Goal: Task Accomplishment & Management: Manage account settings

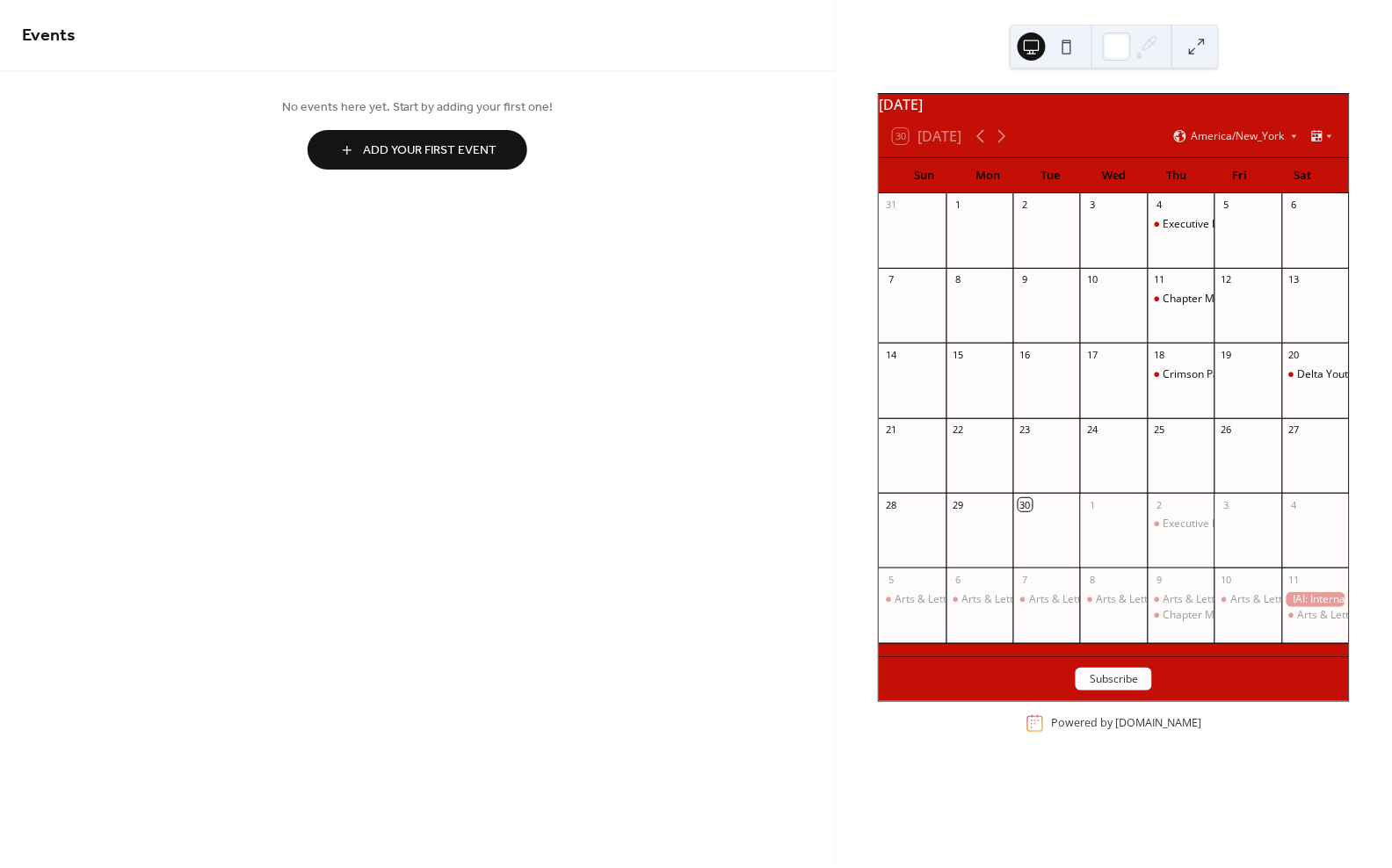
click at [1115, 683] on button "Subscribe" at bounding box center [1114, 679] width 76 height 23
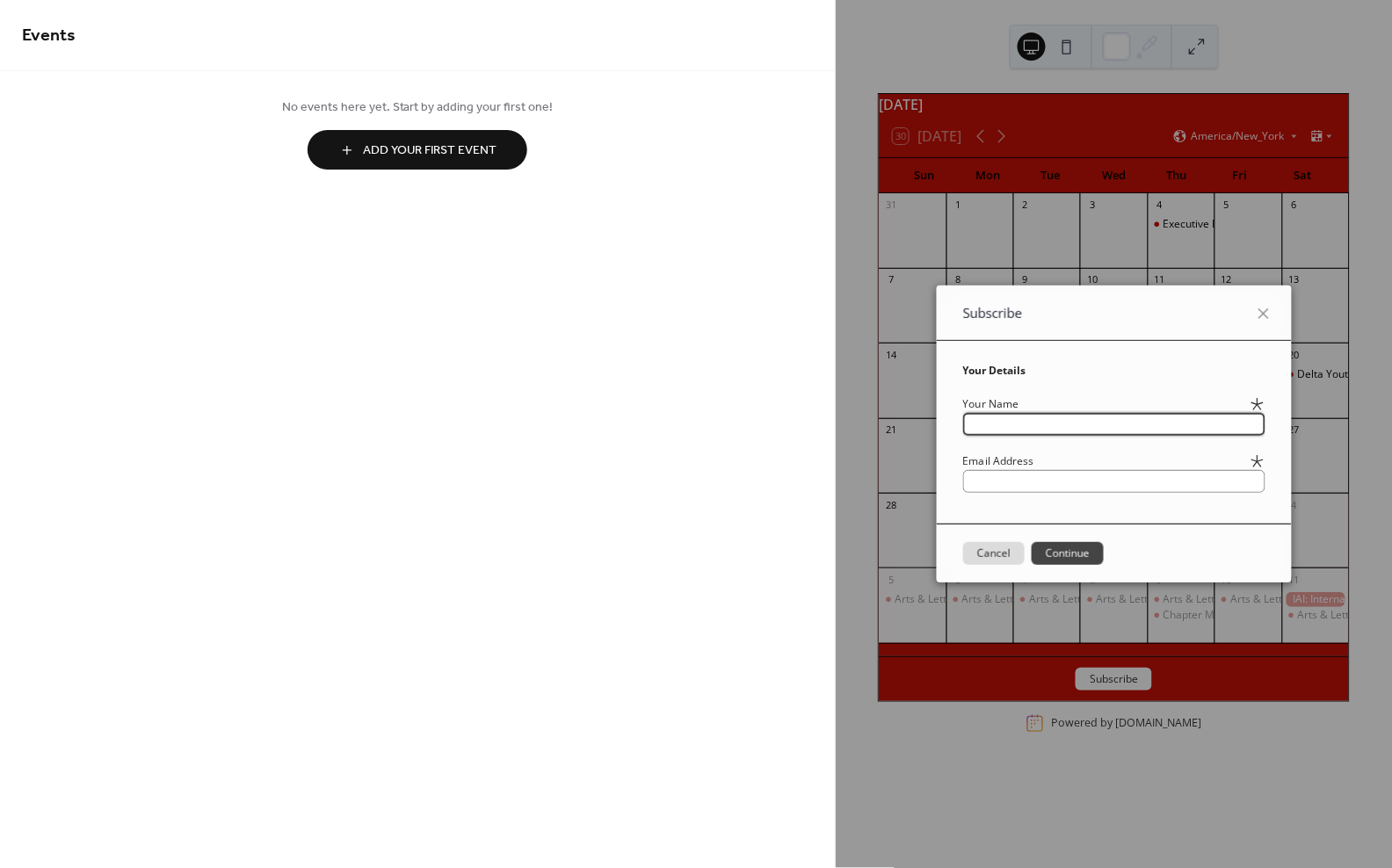
click at [1264, 418] on input "text" at bounding box center [1114, 425] width 302 height 23
click at [1266, 419] on input "text" at bounding box center [1114, 425] width 302 height 23
click at [1370, 425] on div "Subscribe Your Details Your Name Email Address Cancel Continue" at bounding box center [1114, 434] width 556 height 868
click at [1268, 311] on icon at bounding box center [1264, 314] width 11 height 11
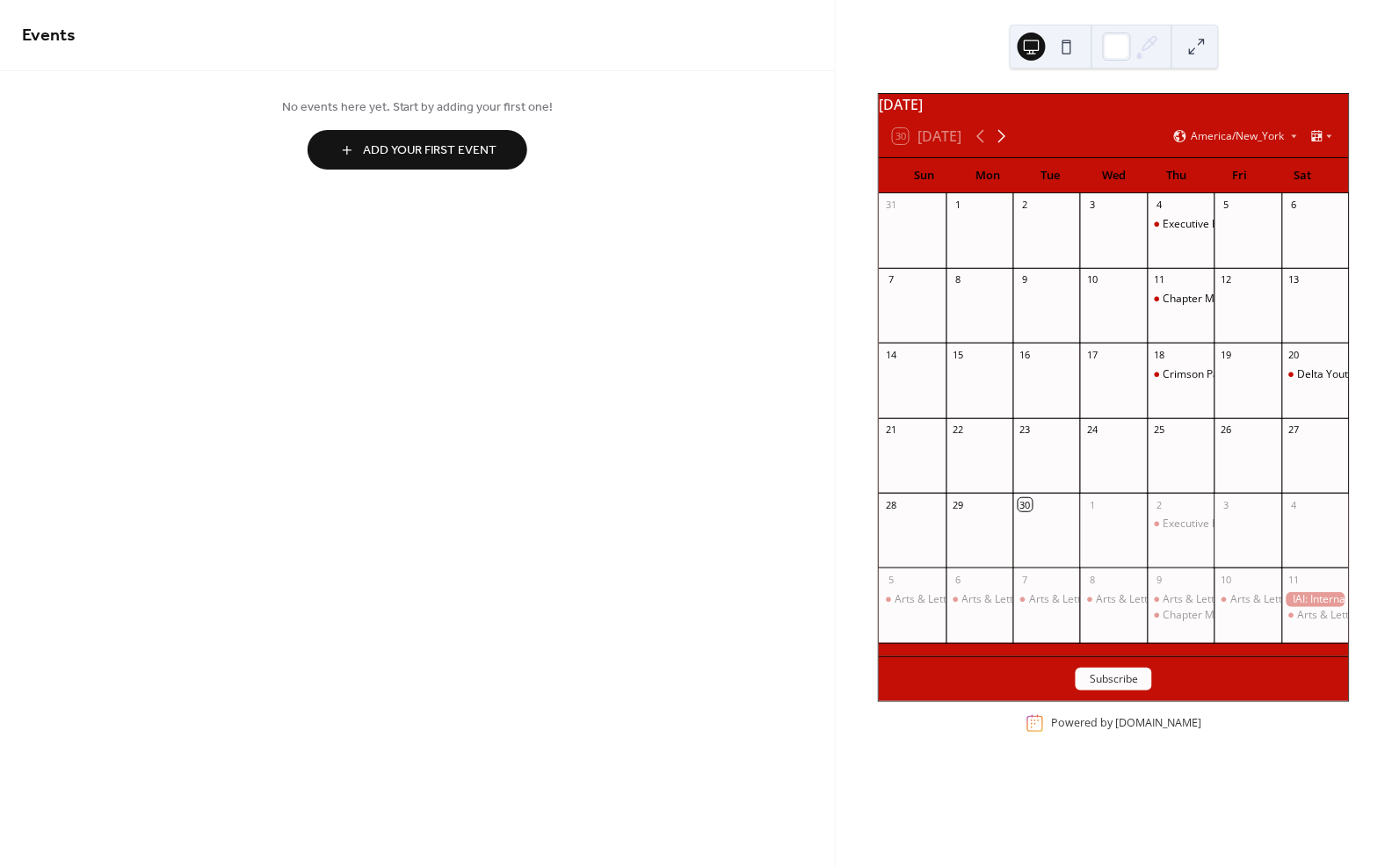
click at [1010, 147] on icon at bounding box center [1002, 136] width 21 height 21
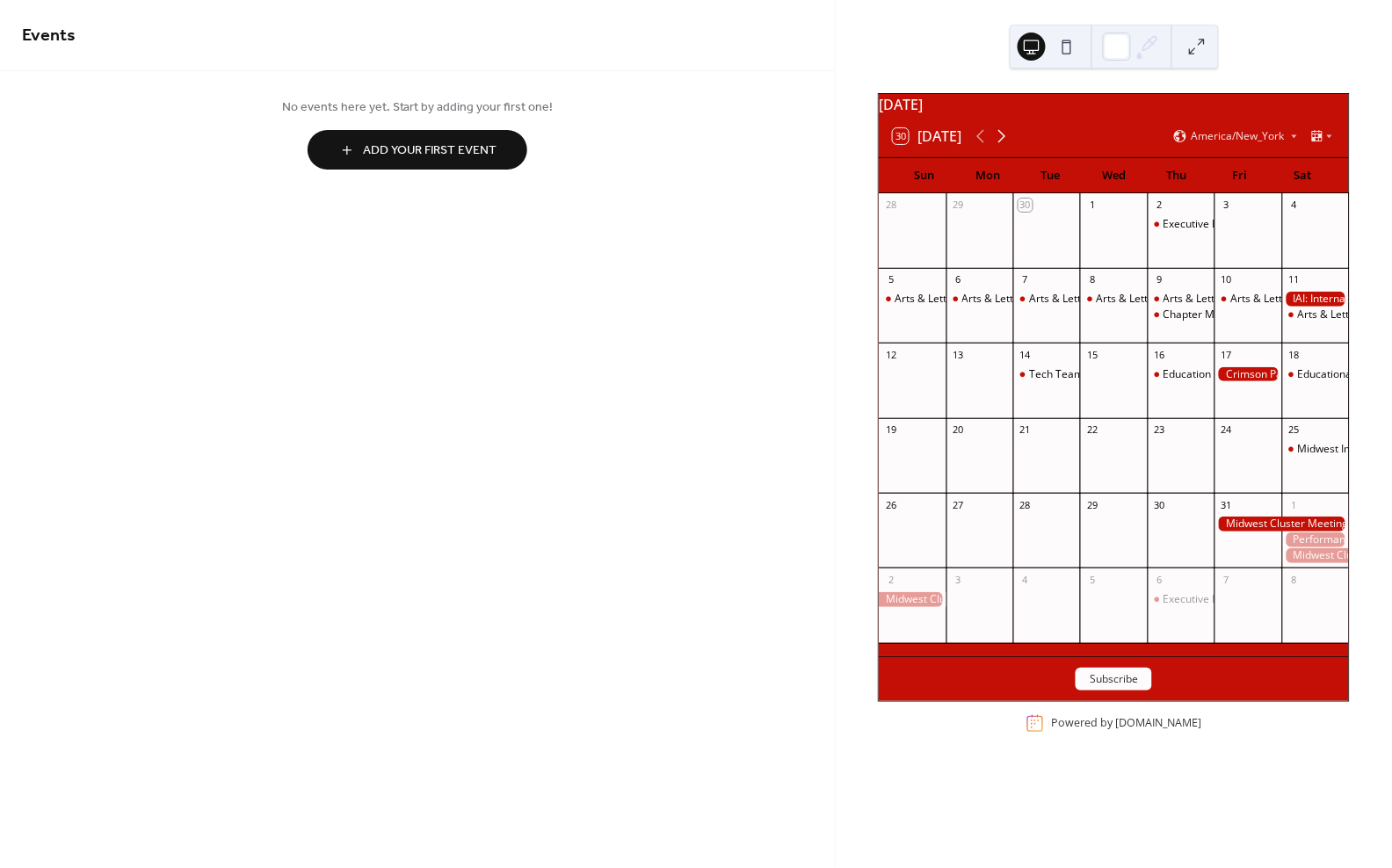
click at [1010, 147] on icon at bounding box center [1002, 136] width 21 height 21
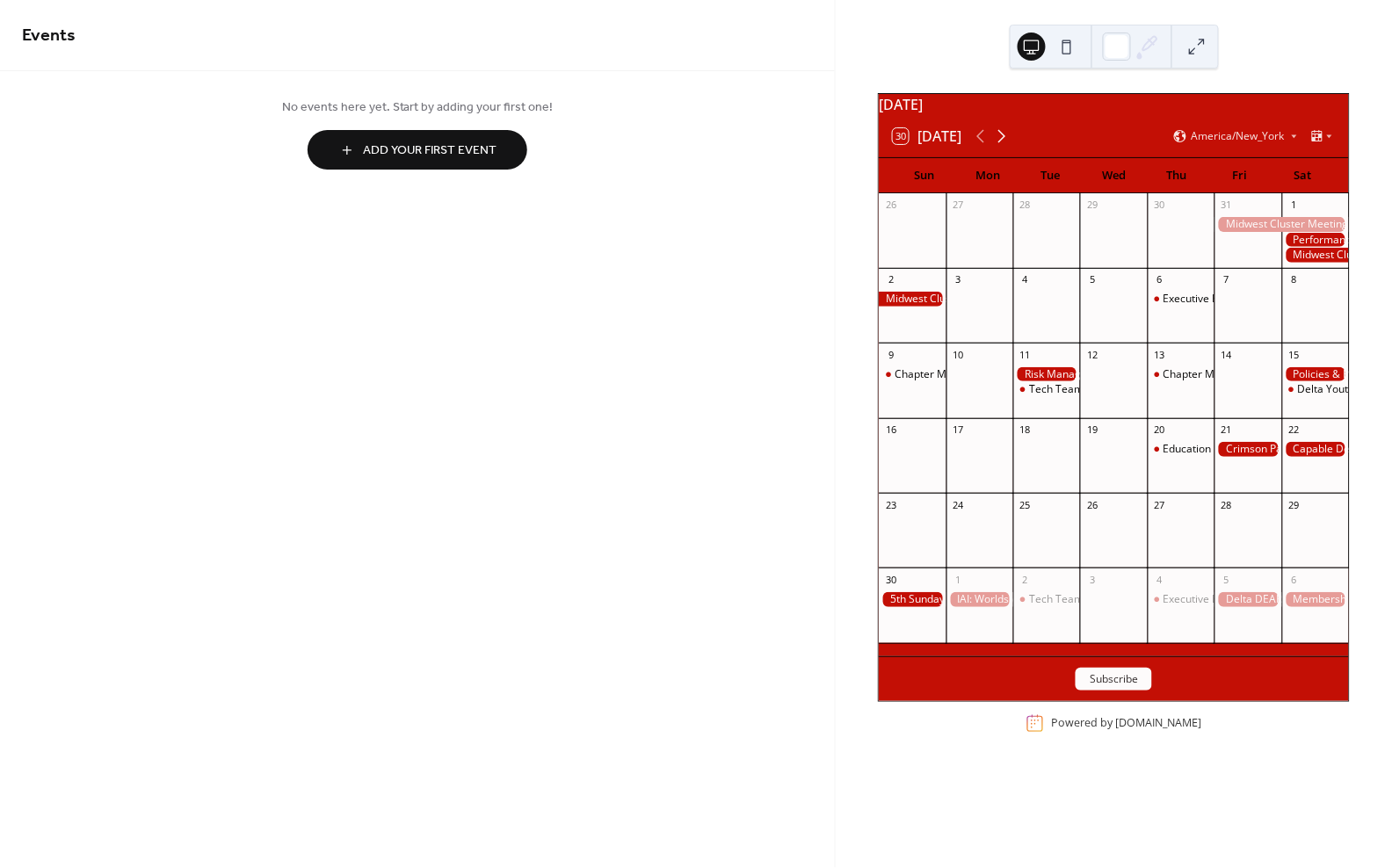
click at [1010, 147] on icon at bounding box center [1002, 136] width 21 height 21
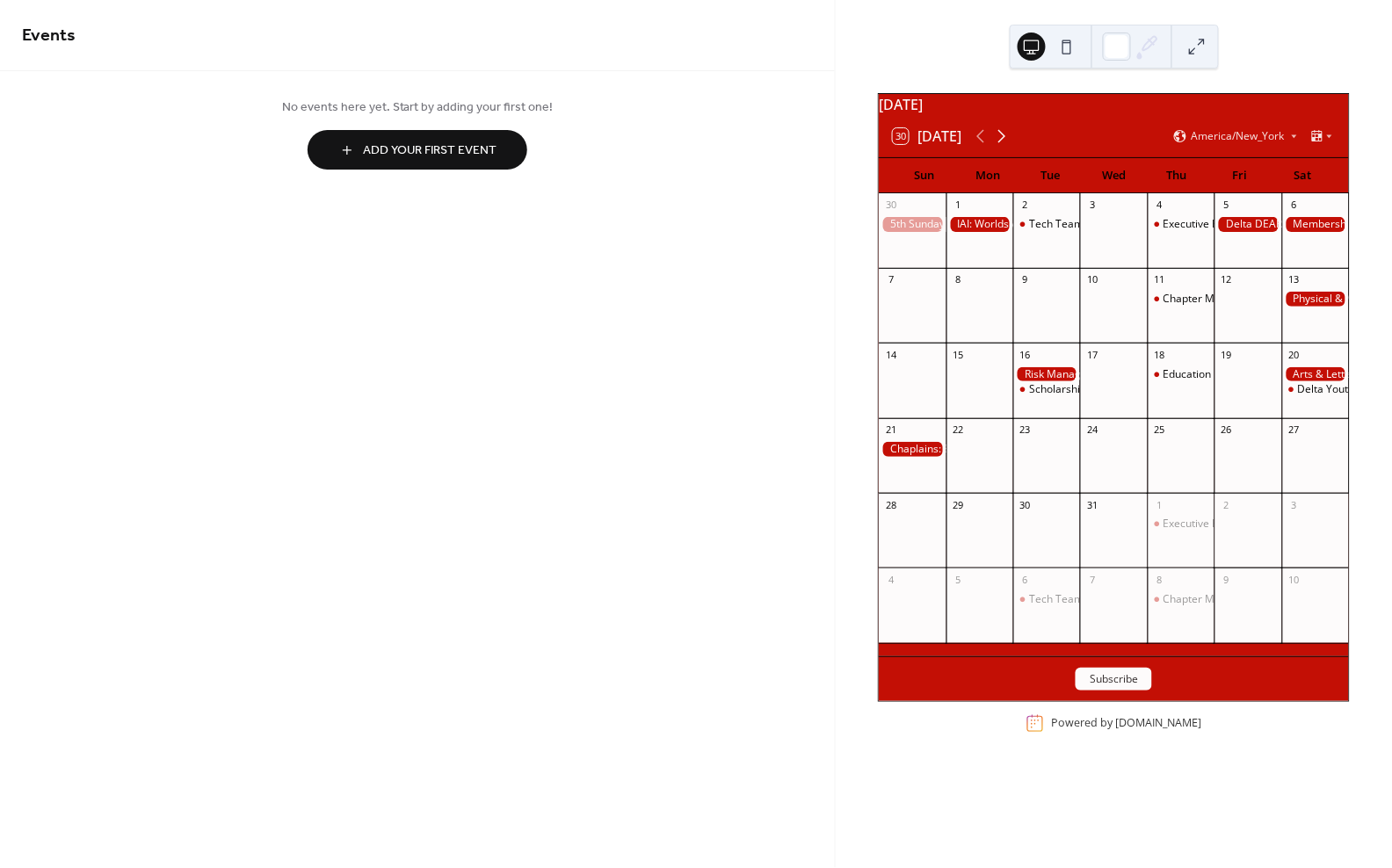
click at [1010, 147] on icon at bounding box center [1002, 136] width 21 height 21
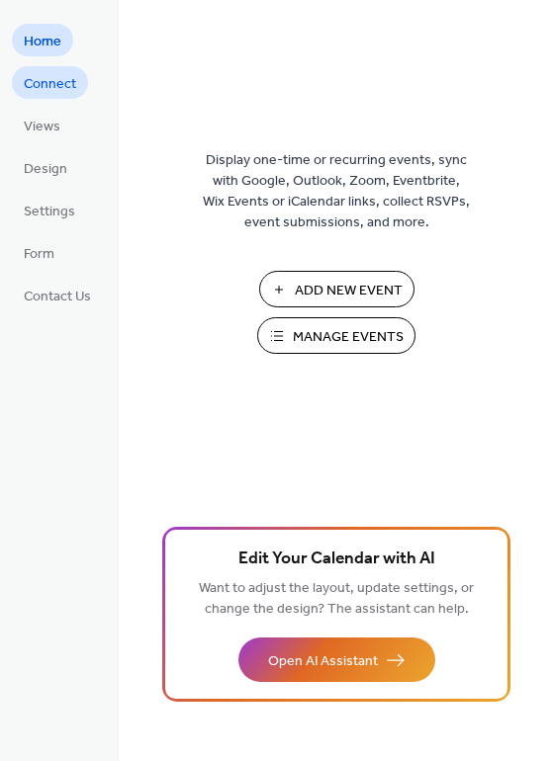
click at [38, 74] on span "Connect" at bounding box center [50, 84] width 52 height 21
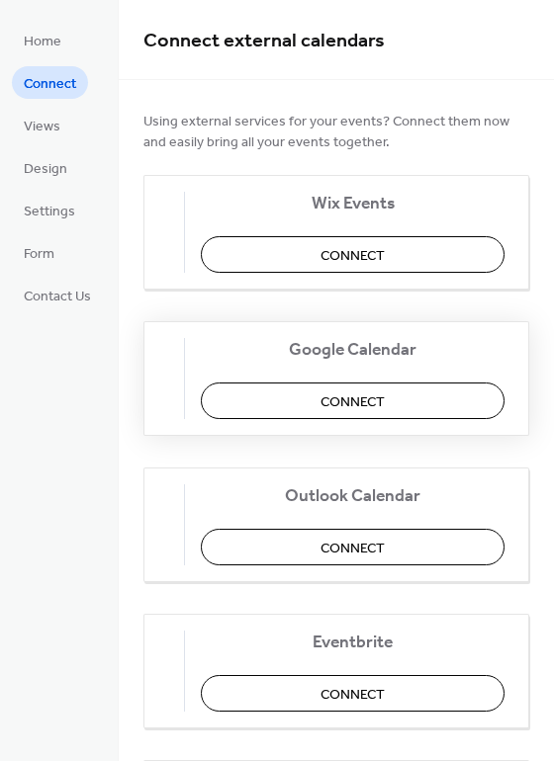
click at [378, 396] on span "Connect" at bounding box center [352, 402] width 64 height 21
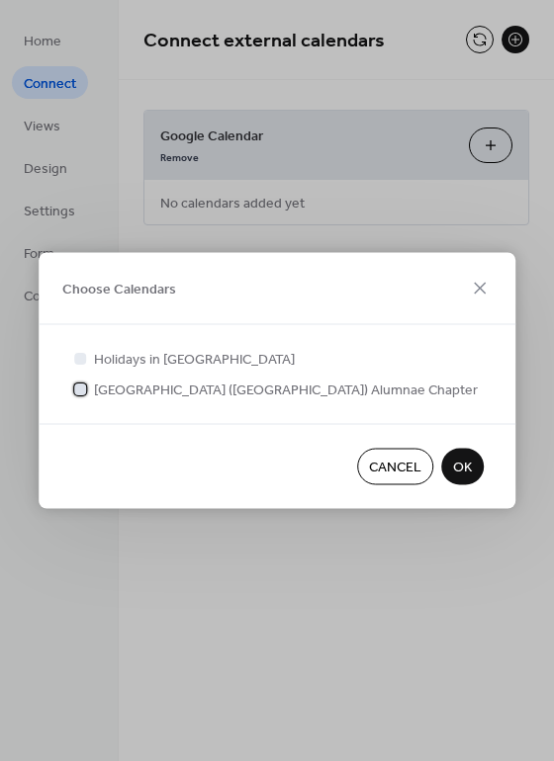
click at [80, 386] on div at bounding box center [80, 389] width 12 height 12
click at [81, 357] on div at bounding box center [80, 358] width 12 height 12
click at [463, 460] on span "OK" at bounding box center [462, 468] width 19 height 21
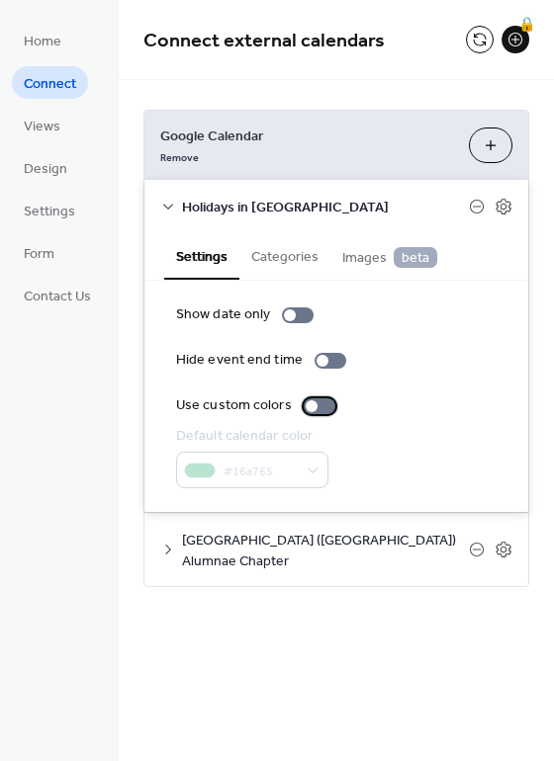
click at [320, 398] on div at bounding box center [319, 406] width 32 height 16
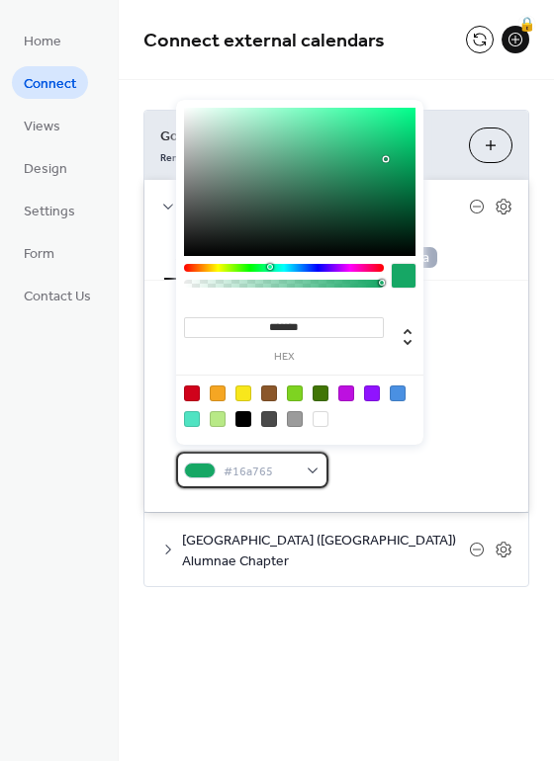
click at [306, 457] on div "#16a765" at bounding box center [252, 470] width 152 height 37
click at [190, 389] on div at bounding box center [192, 394] width 16 height 16
type input "*******"
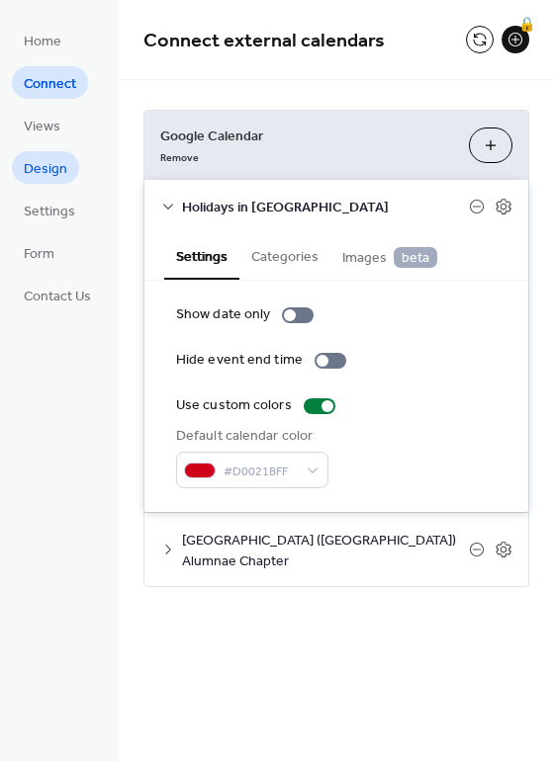
click at [48, 162] on span "Design" at bounding box center [45, 169] width 43 height 21
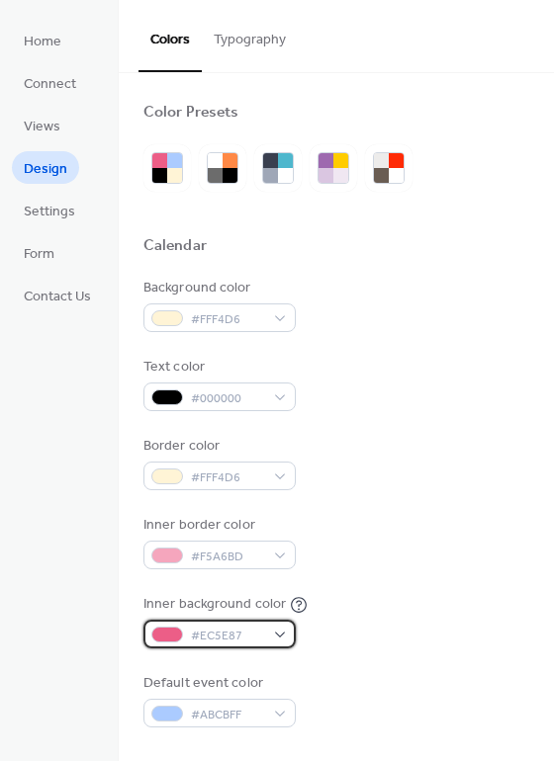
click at [255, 626] on span "#EC5E87" at bounding box center [227, 636] width 73 height 21
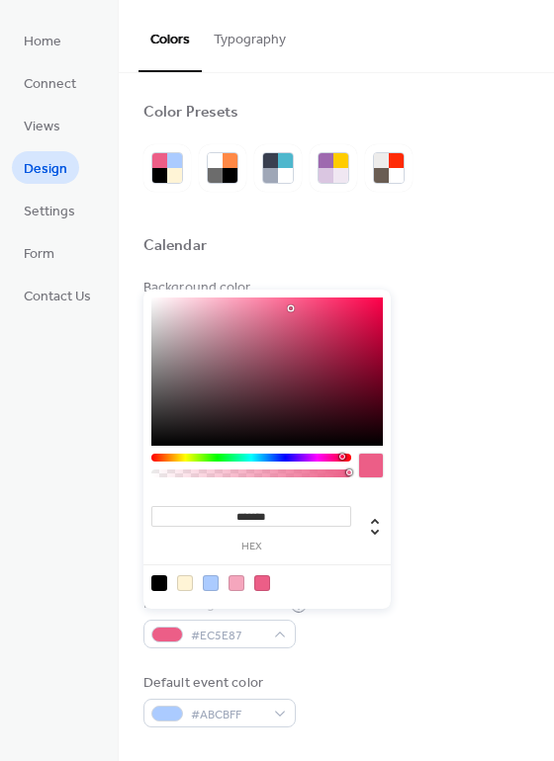
click at [183, 582] on div at bounding box center [185, 583] width 16 height 16
type input "*******"
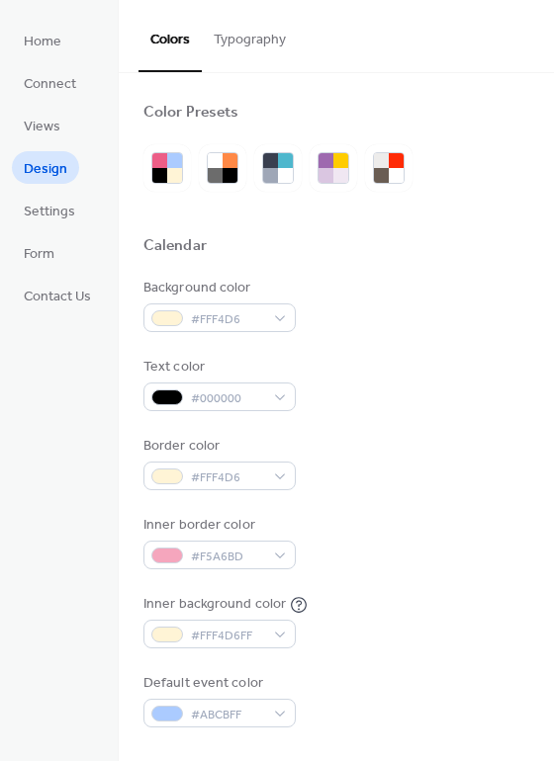
click at [440, 544] on div "Inner border color #F5A6BD" at bounding box center [336, 542] width 386 height 54
click at [233, 547] on span "#F5A6BD" at bounding box center [227, 557] width 73 height 21
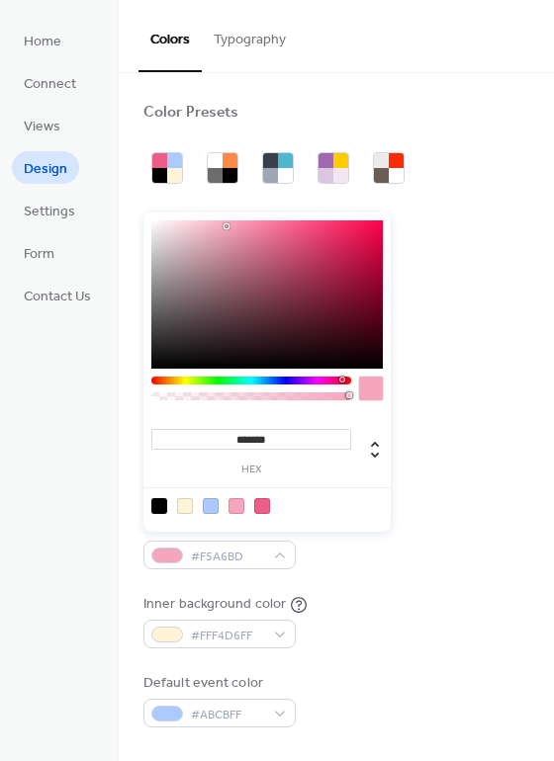
click at [155, 377] on div at bounding box center [251, 381] width 200 height 8
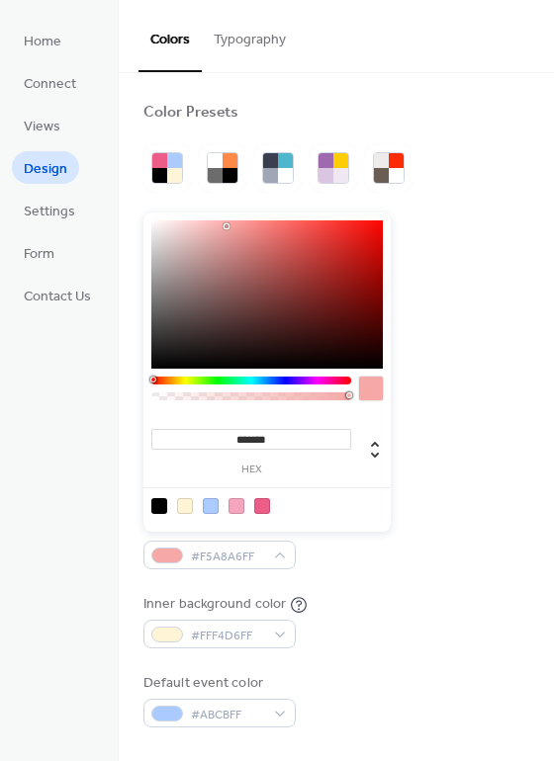
click at [152, 381] on div at bounding box center [251, 381] width 200 height 8
type input "*******"
click at [367, 282] on div at bounding box center [266, 294] width 231 height 148
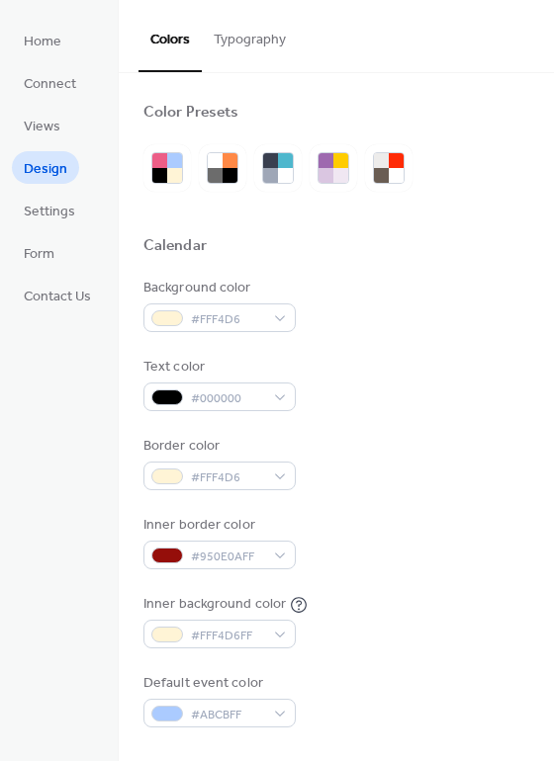
click at [443, 265] on div at bounding box center [336, 270] width 386 height 16
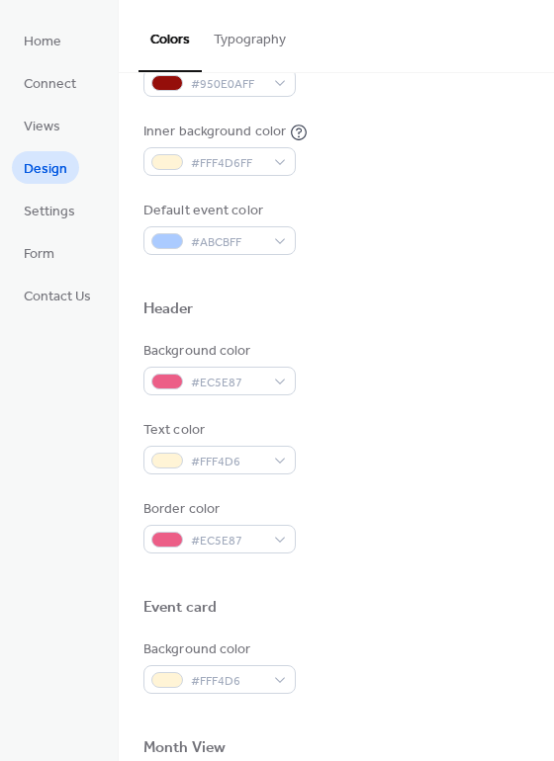
scroll to position [495, 0]
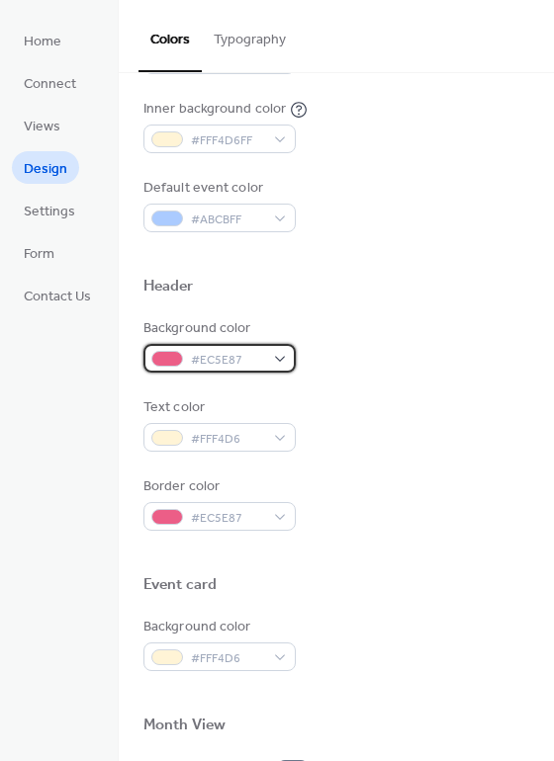
click at [276, 344] on div "#EC5E87" at bounding box center [219, 358] width 152 height 29
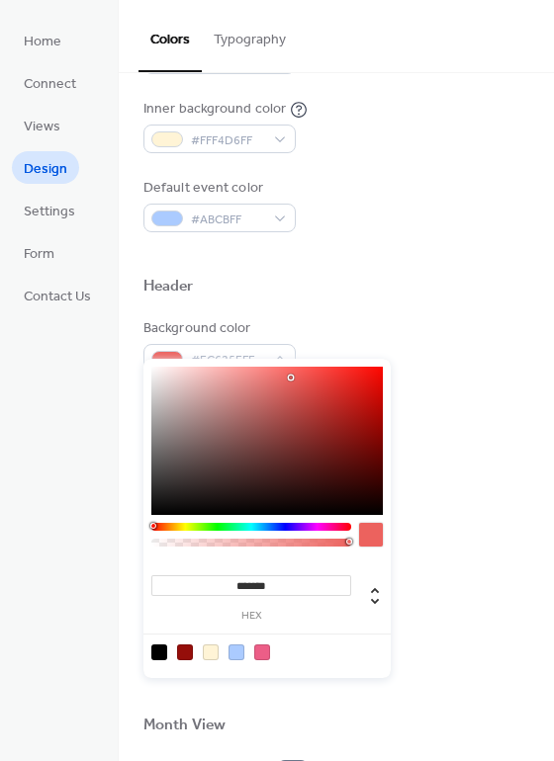
click at [152, 523] on div at bounding box center [251, 527] width 200 height 8
click at [367, 419] on div at bounding box center [266, 441] width 231 height 148
drag, startPoint x: 286, startPoint y: 583, endPoint x: 183, endPoint y: 580, distance: 102.9
click at [183, 580] on input "*******" at bounding box center [251, 585] width 200 height 21
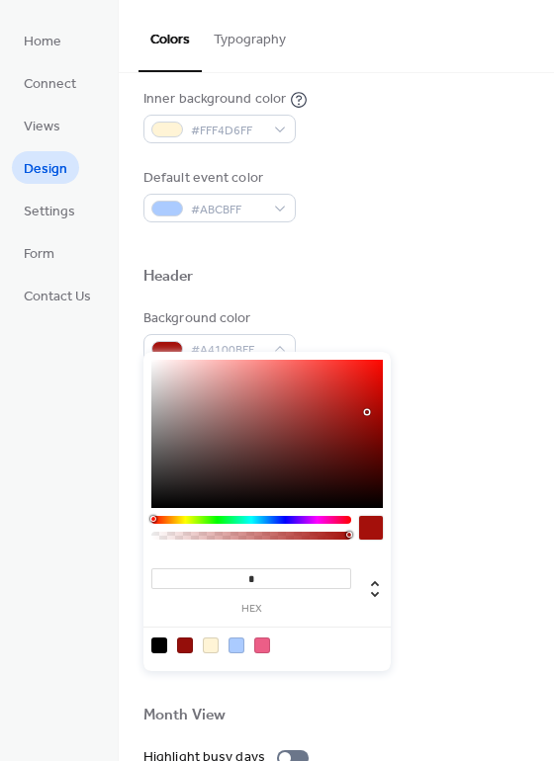
scroll to position [491, 0]
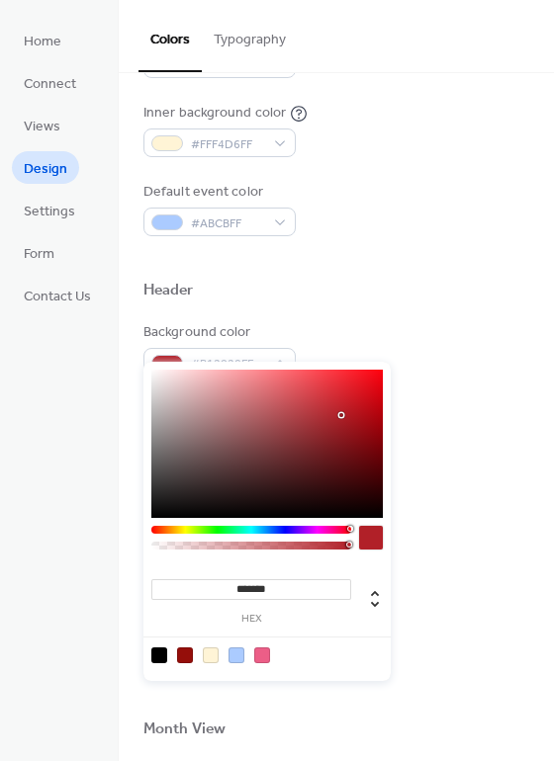
type input "*******"
drag, startPoint x: 282, startPoint y: 575, endPoint x: 194, endPoint y: 582, distance: 88.3
click at [190, 580] on div "******* hex" at bounding box center [251, 599] width 200 height 49
drag, startPoint x: 292, startPoint y: 582, endPoint x: 188, endPoint y: 580, distance: 103.8
click at [188, 581] on input "*******" at bounding box center [251, 589] width 200 height 21
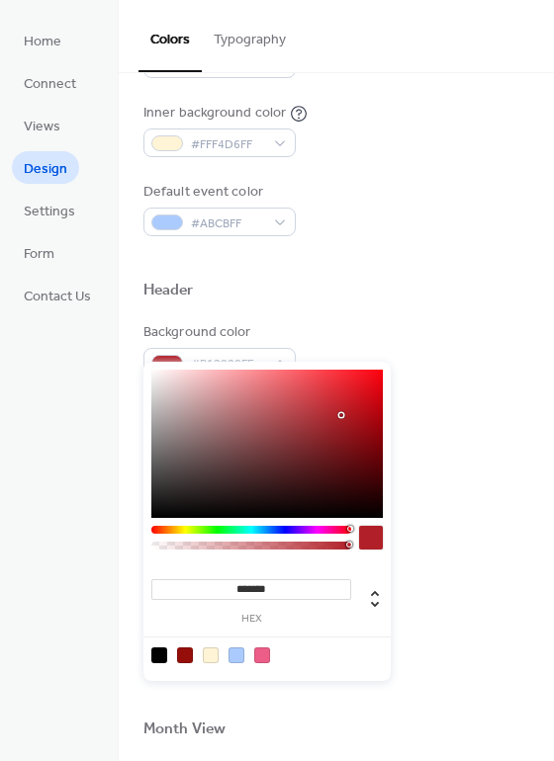
click at [454, 579] on div "Event card" at bounding box center [336, 592] width 386 height 26
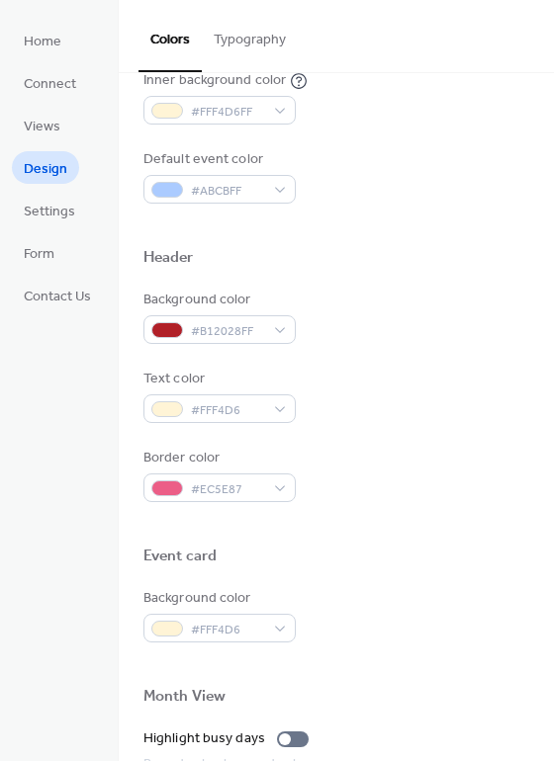
scroll to position [541, 0]
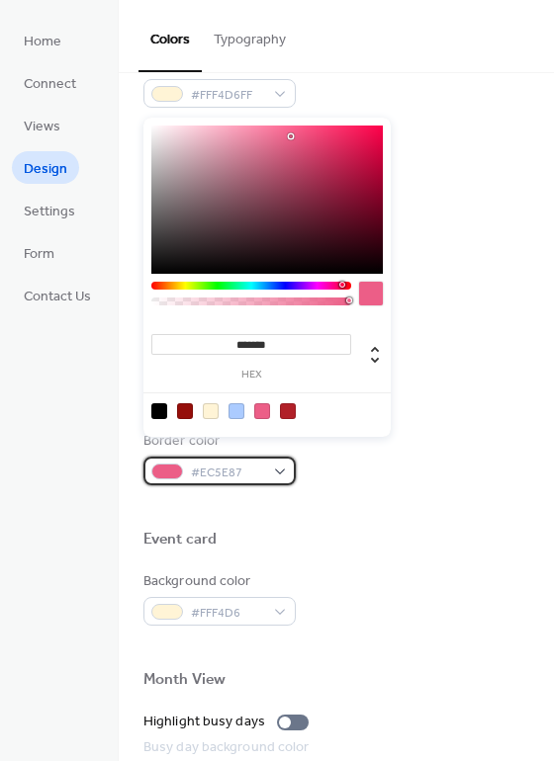
click at [274, 457] on div "#EC5E87" at bounding box center [219, 471] width 152 height 29
drag, startPoint x: 299, startPoint y: 344, endPoint x: 137, endPoint y: 338, distance: 161.2
click at [137, 338] on body "Home Connect Views Design Settings Form Contact Us Design Colors Typography Col…" at bounding box center [277, 380] width 554 height 761
paste input
type input "*******"
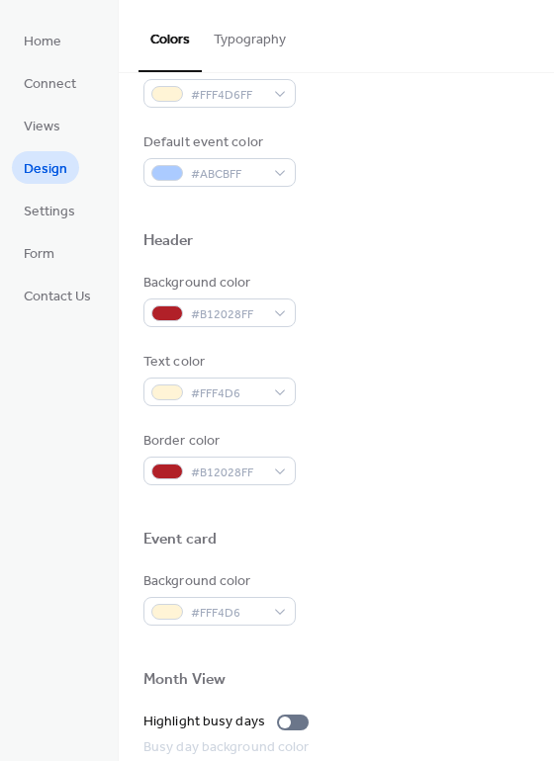
click at [393, 530] on div "Event card" at bounding box center [336, 543] width 386 height 26
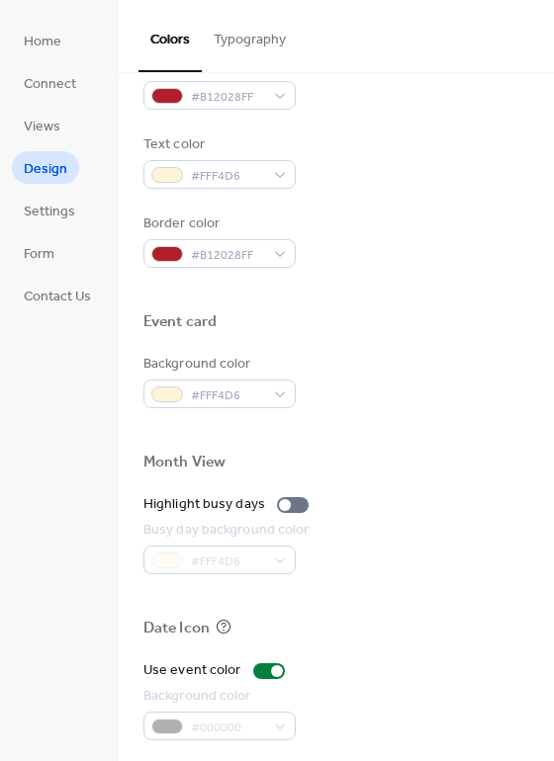
scroll to position [776, 0]
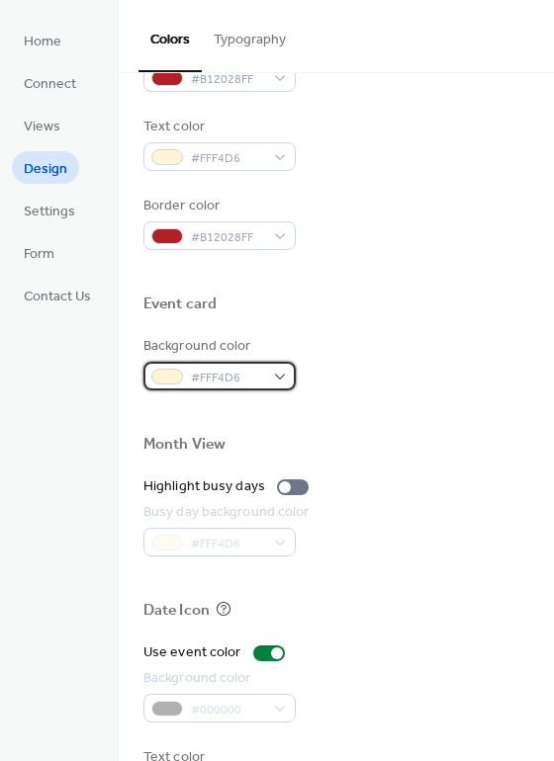
click at [240, 368] on span "#FFF4D6" at bounding box center [227, 378] width 73 height 21
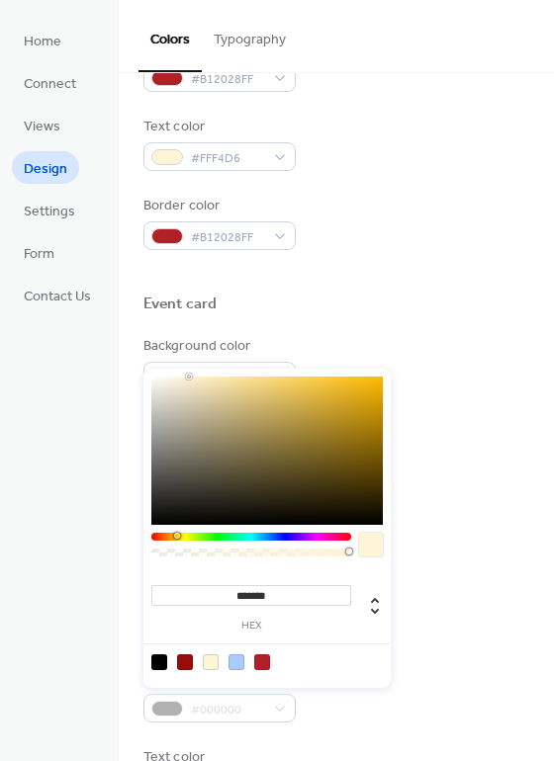
click at [286, 597] on input "*******" at bounding box center [251, 595] width 200 height 21
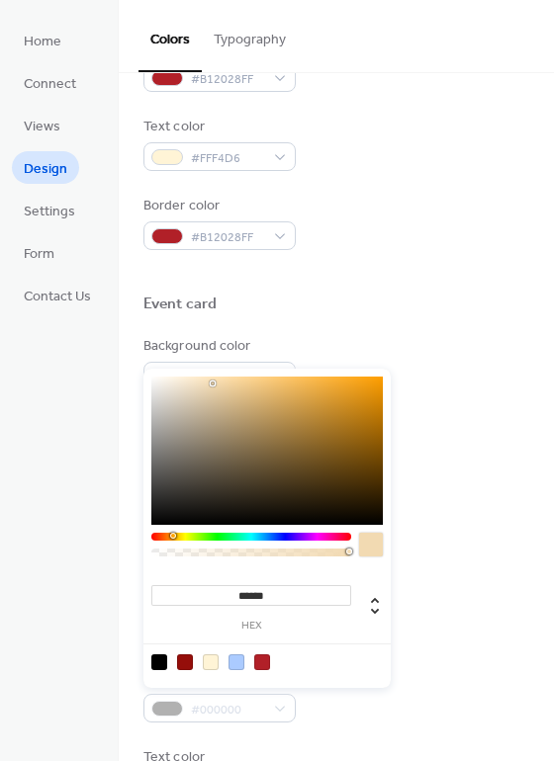
type input "*******"
drag, startPoint x: 285, startPoint y: 587, endPoint x: 177, endPoint y: 590, distance: 107.8
click at [177, 590] on input "*******" at bounding box center [251, 595] width 200 height 21
click at [281, 592] on input "*******" at bounding box center [251, 595] width 200 height 21
drag, startPoint x: 288, startPoint y: 590, endPoint x: 212, endPoint y: 588, distance: 76.1
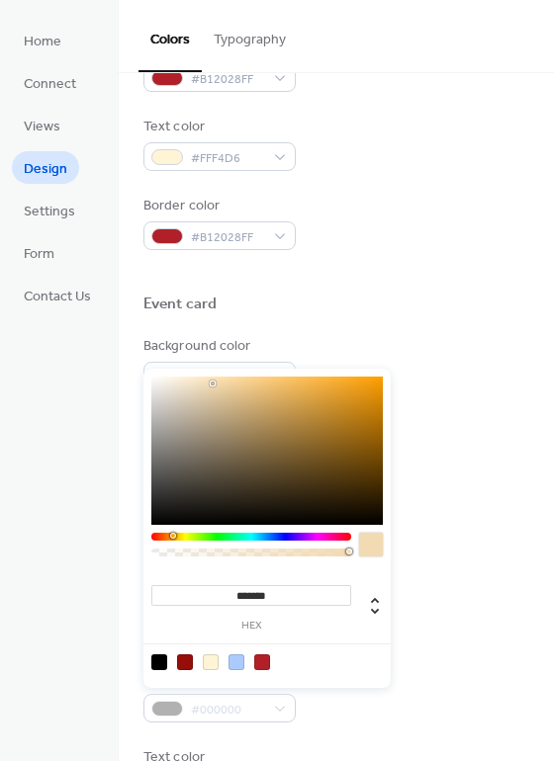
click at [212, 588] on input "*******" at bounding box center [251, 595] width 200 height 21
click at [434, 601] on div "Date Icon" at bounding box center [336, 614] width 386 height 26
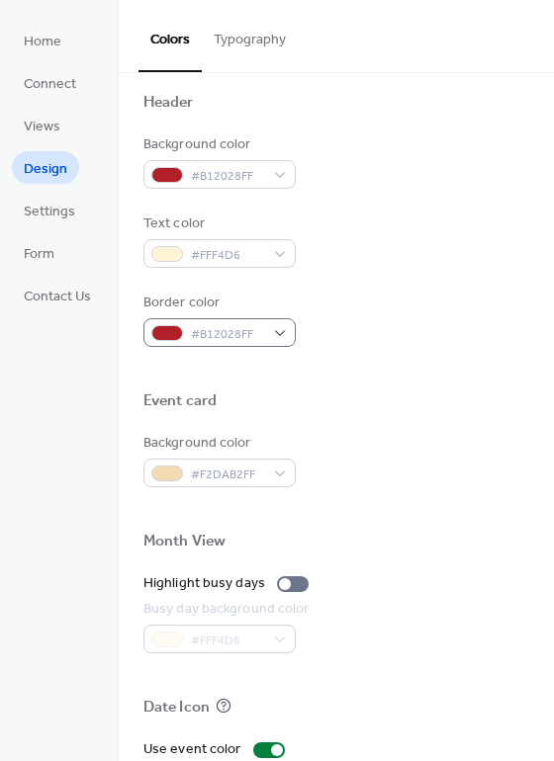
scroll to position [676, 0]
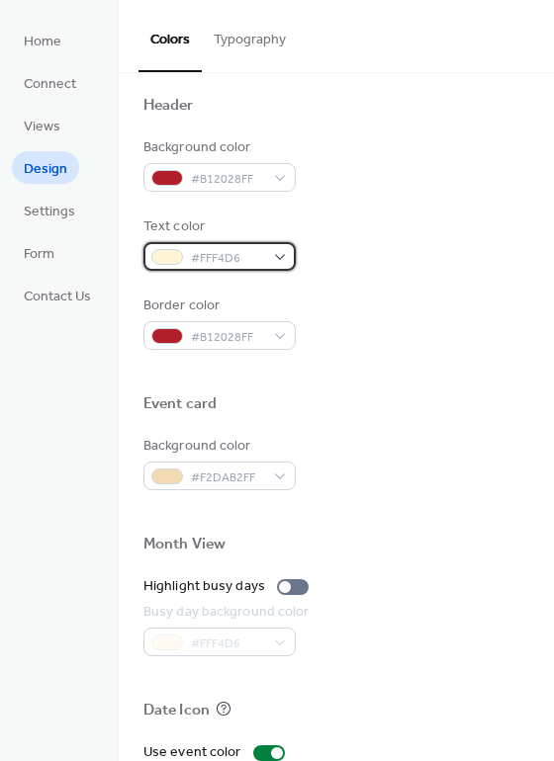
click at [216, 248] on span "#FFF4D6" at bounding box center [227, 258] width 73 height 21
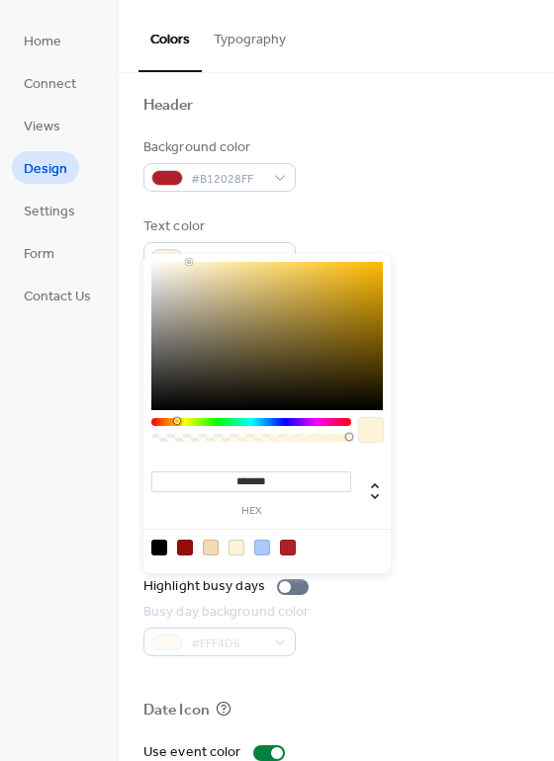
drag, startPoint x: 299, startPoint y: 478, endPoint x: 187, endPoint y: 474, distance: 111.8
click at [189, 476] on input "*******" at bounding box center [251, 482] width 200 height 21
paste input
type input "*******"
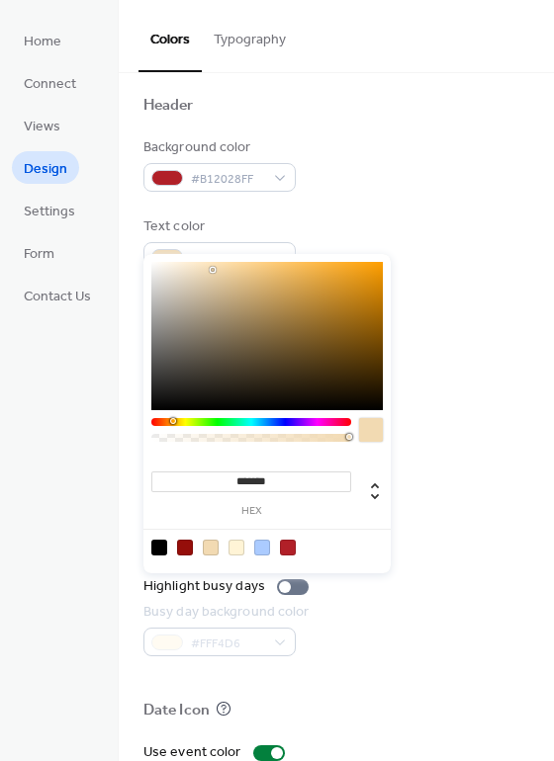
click at [490, 350] on div at bounding box center [336, 372] width 386 height 44
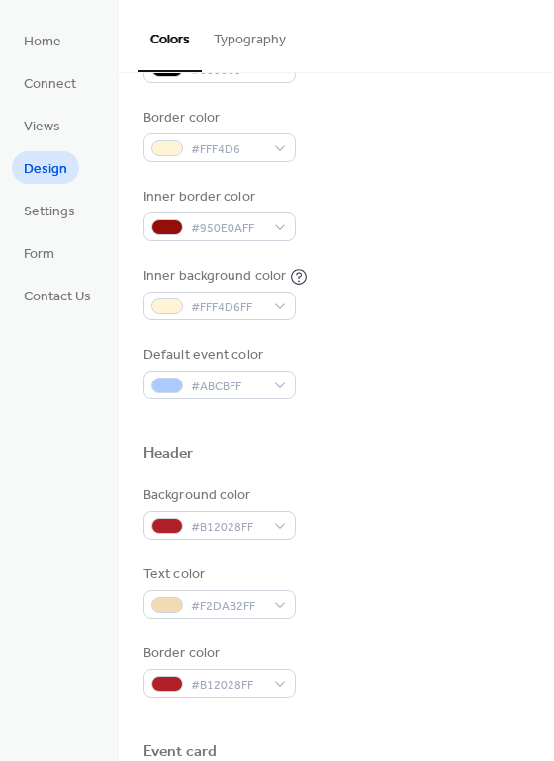
scroll to position [312, 0]
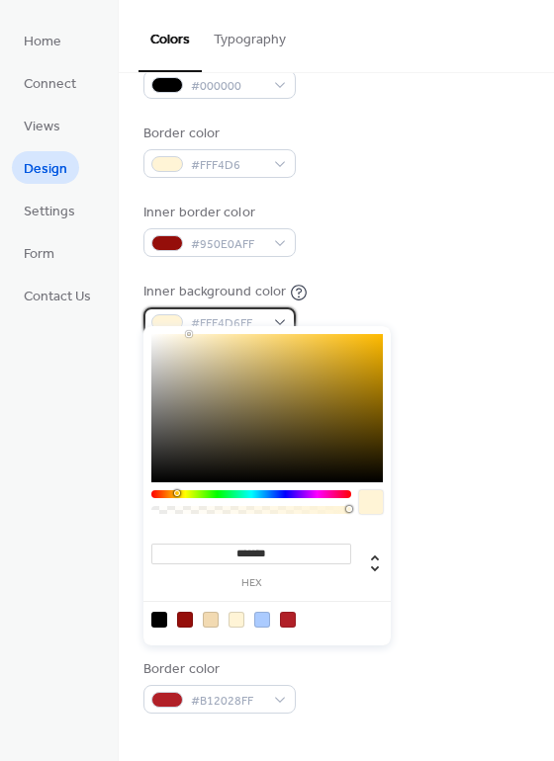
click at [221, 313] on span "#FFF4D6FF" at bounding box center [227, 323] width 73 height 21
drag, startPoint x: 287, startPoint y: 555, endPoint x: 203, endPoint y: 536, distance: 86.1
click at [190, 549] on input "*******" at bounding box center [251, 554] width 200 height 21
paste input
type input "*******"
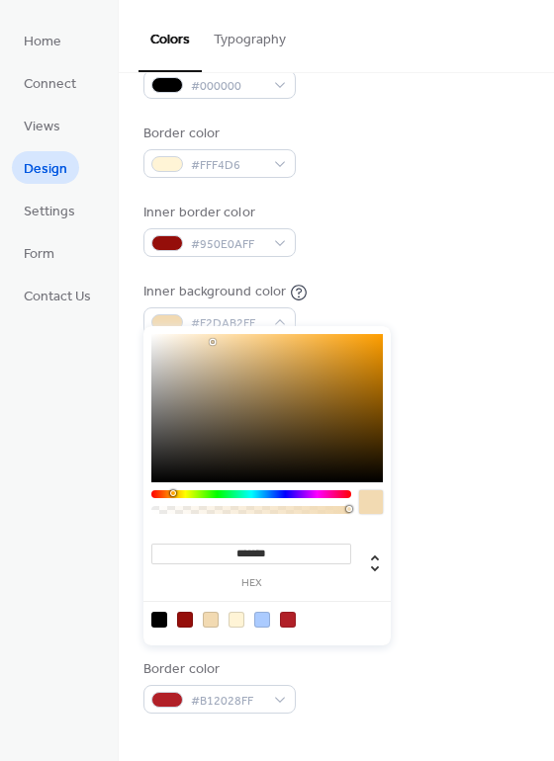
click at [466, 513] on div "Background color #B12028FF" at bounding box center [336, 528] width 386 height 54
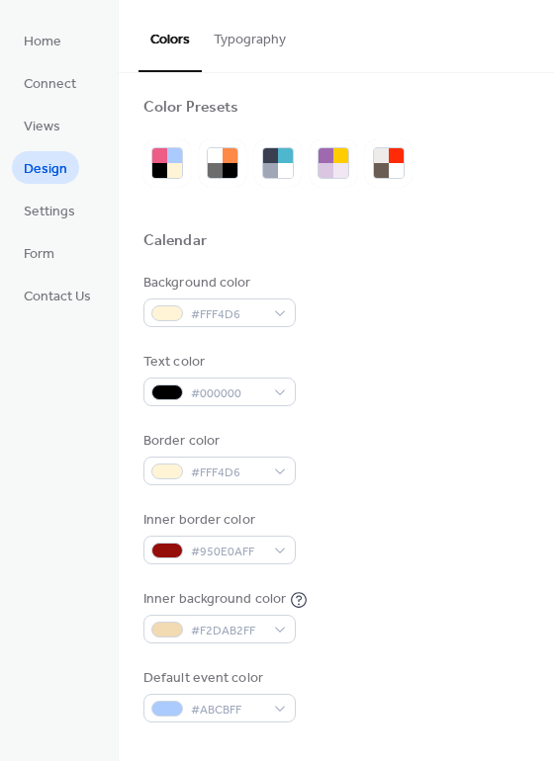
scroll to position [0, 0]
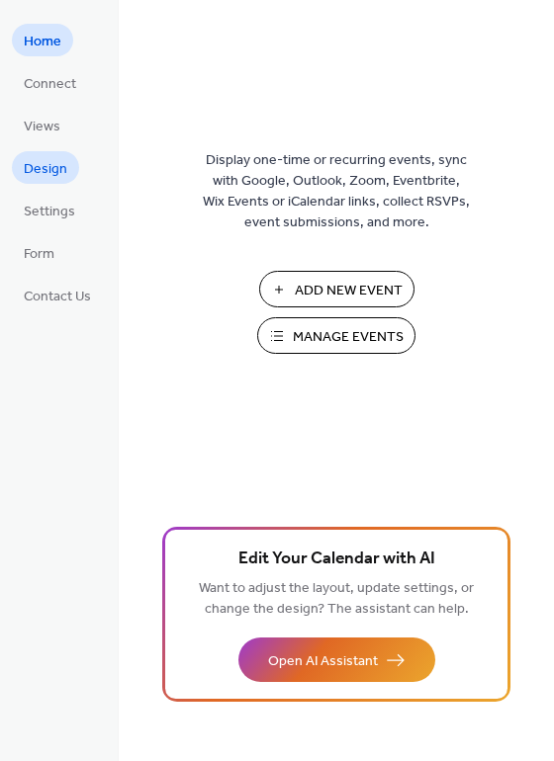
click at [51, 163] on span "Design" at bounding box center [45, 169] width 43 height 21
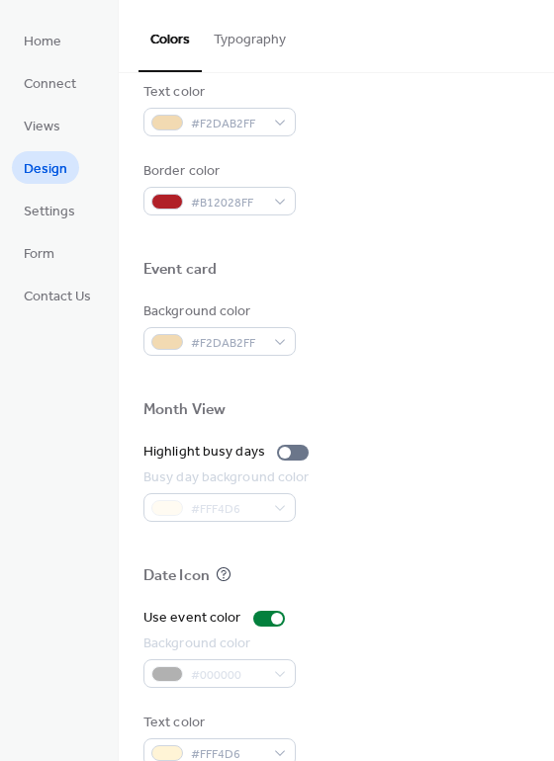
scroll to position [800, 0]
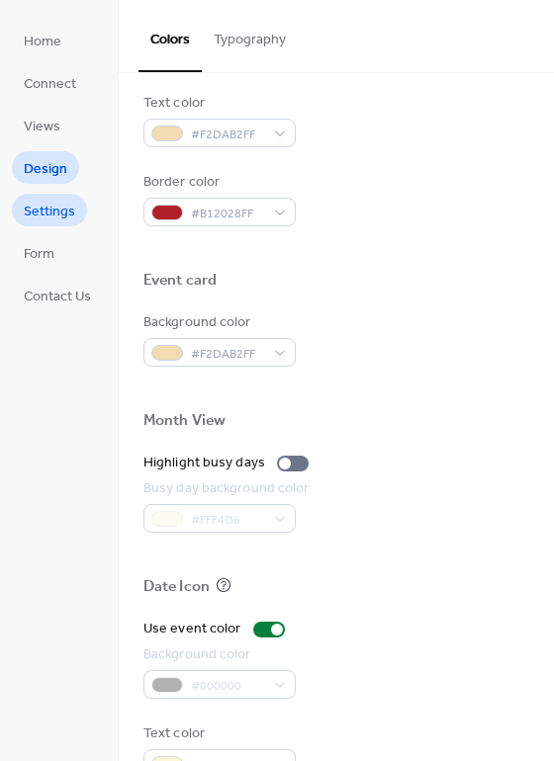
click at [31, 205] on span "Settings" at bounding box center [49, 212] width 51 height 21
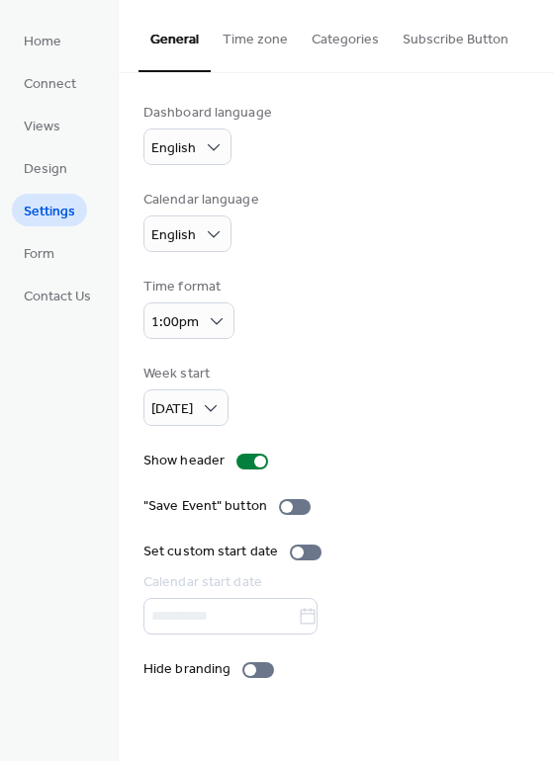
click at [265, 38] on button "Time zone" at bounding box center [255, 35] width 89 height 70
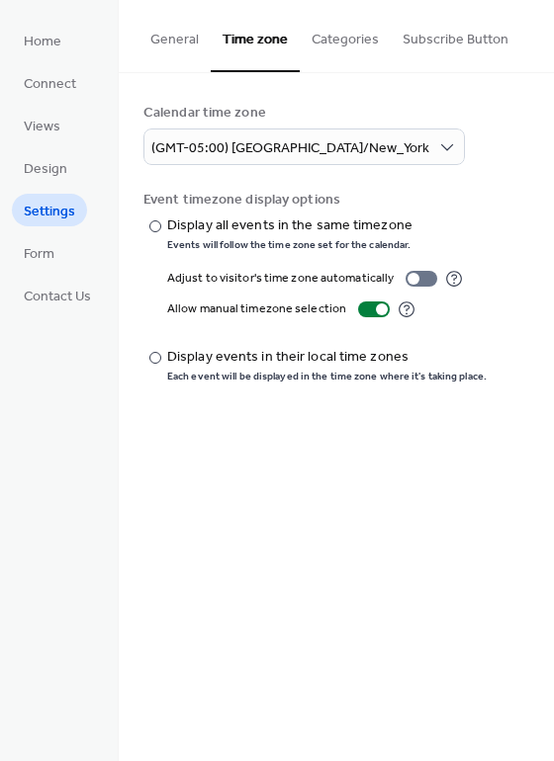
click at [358, 41] on button "Categories" at bounding box center [345, 35] width 91 height 70
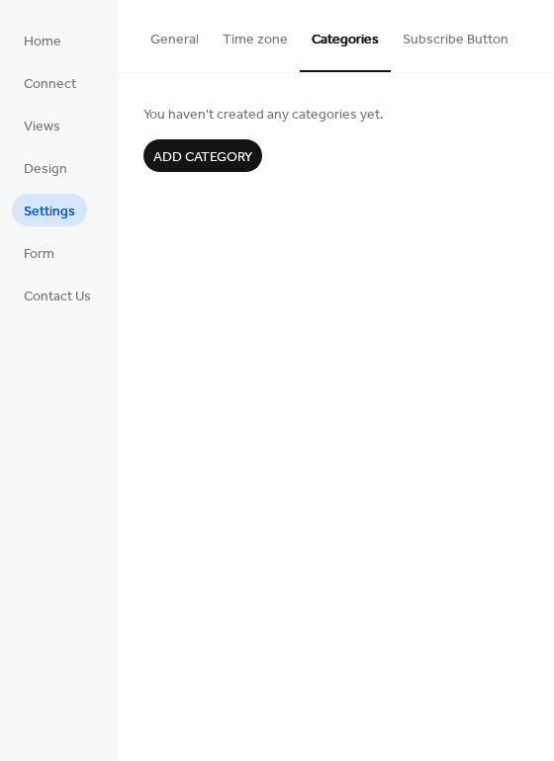
click at [425, 39] on button "Subscribe Button" at bounding box center [455, 35] width 130 height 70
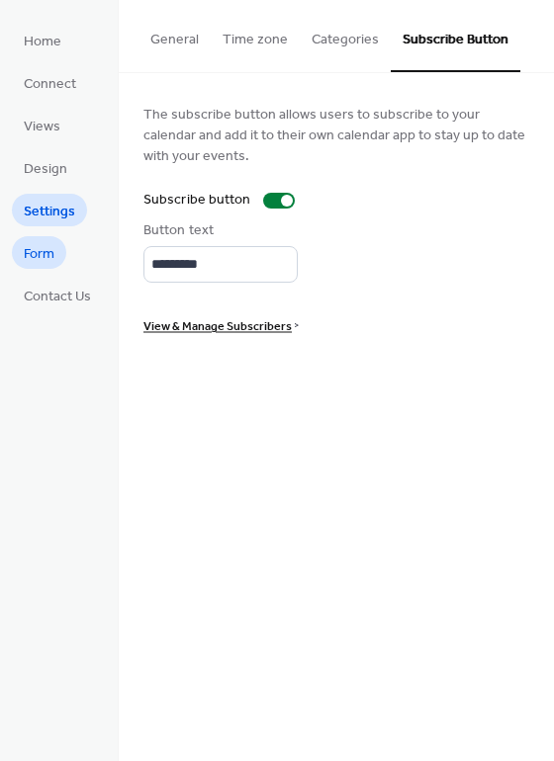
click at [35, 244] on span "Form" at bounding box center [39, 254] width 31 height 21
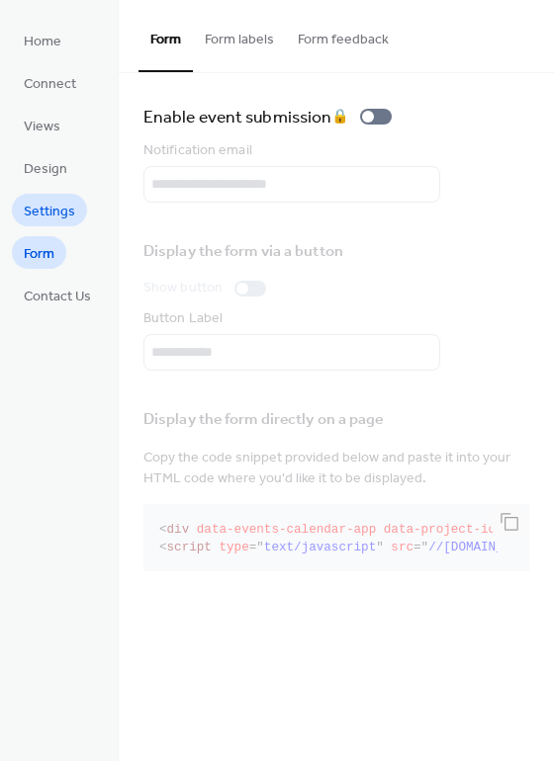
click at [57, 203] on span "Settings" at bounding box center [49, 212] width 51 height 21
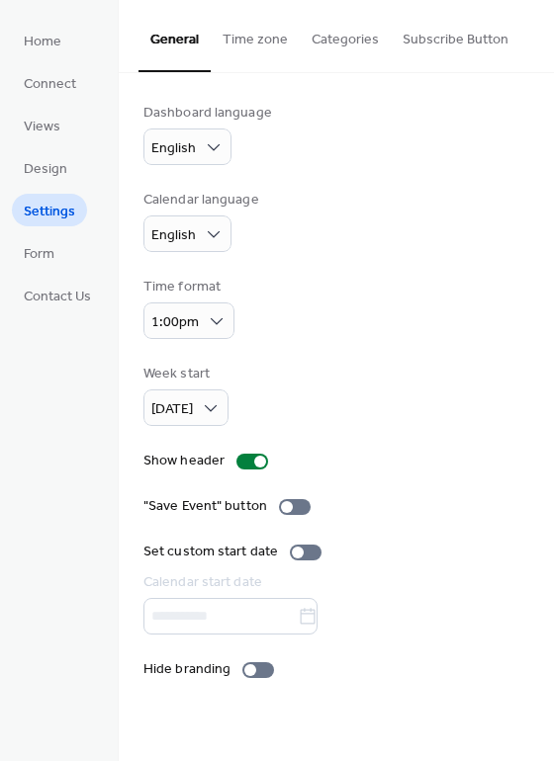
click at [452, 30] on button "Subscribe Button" at bounding box center [455, 35] width 130 height 70
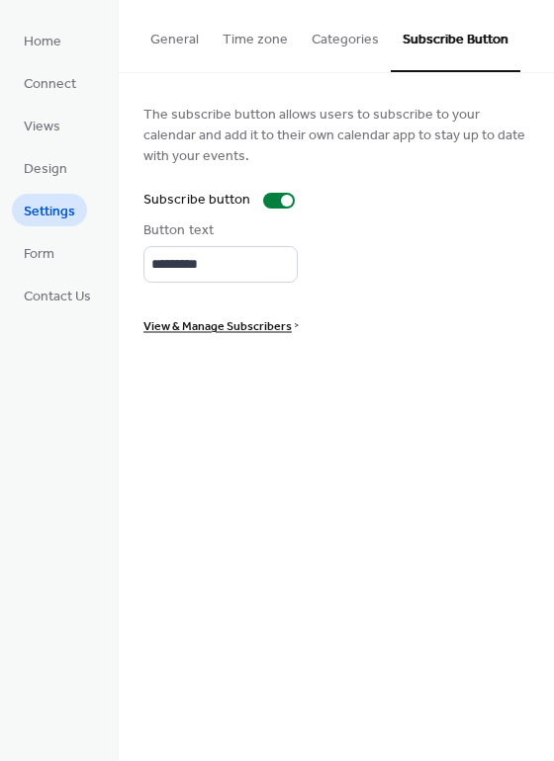
click at [214, 323] on span "View & Manage Subscribers" at bounding box center [217, 326] width 148 height 21
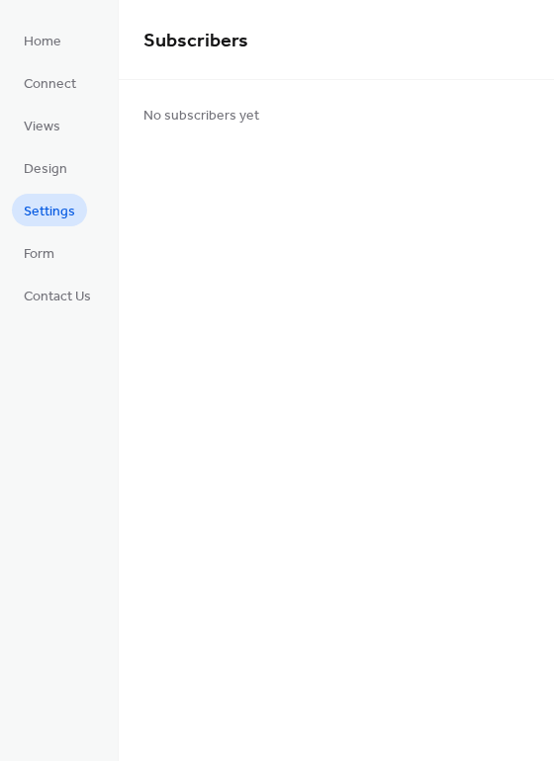
click at [50, 207] on span "Settings" at bounding box center [49, 212] width 51 height 21
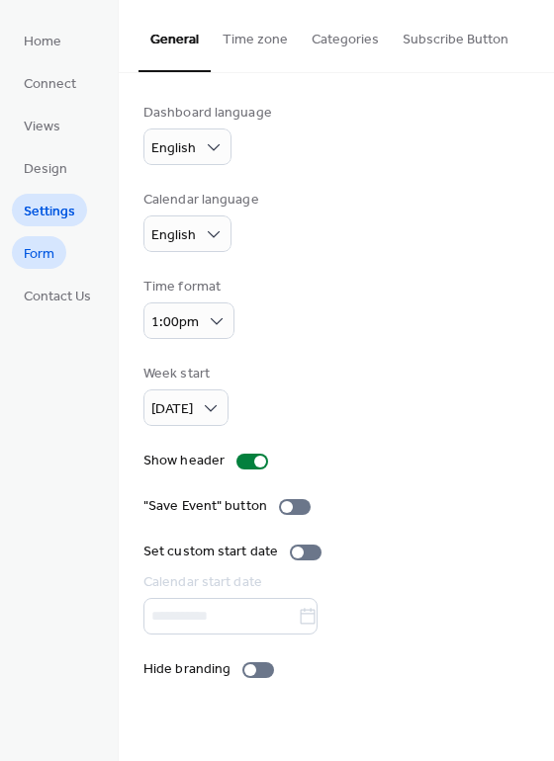
click at [38, 256] on span "Form" at bounding box center [39, 254] width 31 height 21
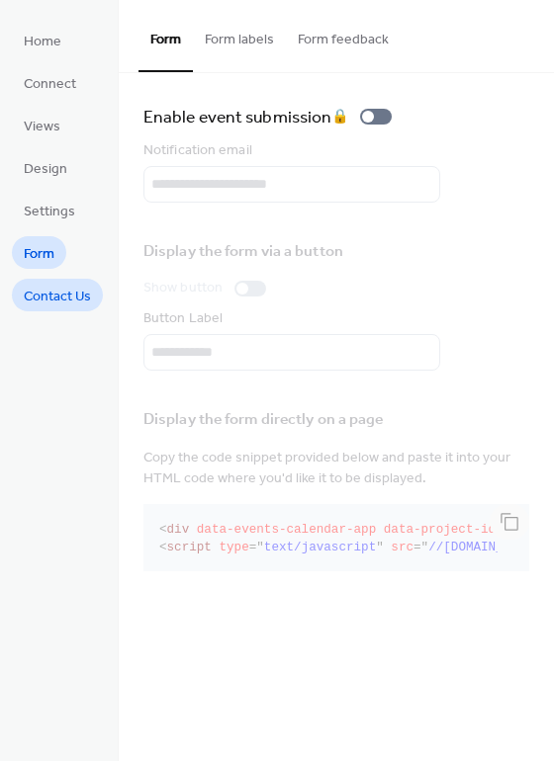
click at [42, 291] on span "Contact Us" at bounding box center [57, 297] width 67 height 21
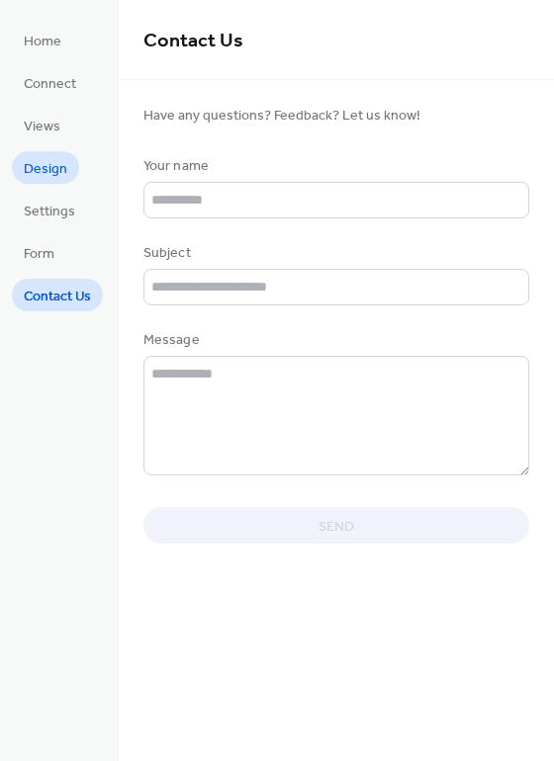
click at [44, 159] on span "Design" at bounding box center [45, 169] width 43 height 21
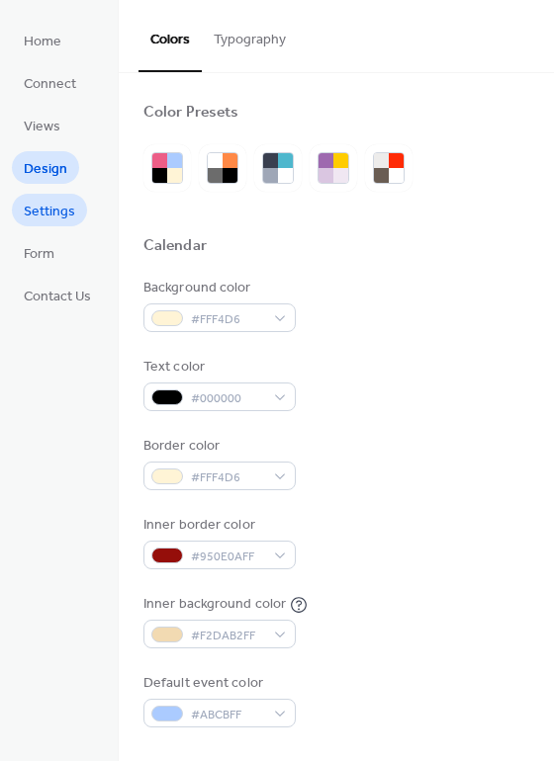
click at [55, 206] on span "Settings" at bounding box center [49, 212] width 51 height 21
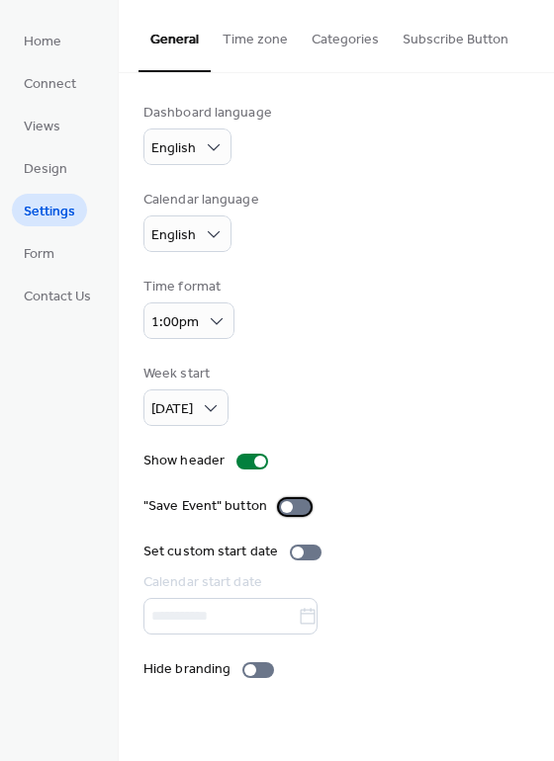
click at [299, 499] on div at bounding box center [295, 507] width 32 height 16
click at [301, 501] on div at bounding box center [303, 507] width 12 height 12
click at [244, 664] on div at bounding box center [250, 670] width 12 height 12
click at [251, 662] on div at bounding box center [258, 670] width 32 height 16
click at [254, 662] on div at bounding box center [258, 670] width 32 height 16
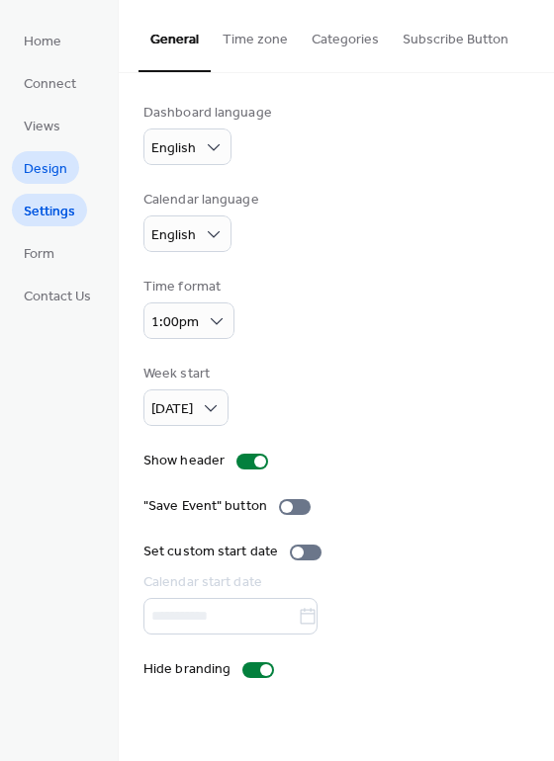
click at [50, 169] on span "Design" at bounding box center [45, 169] width 43 height 21
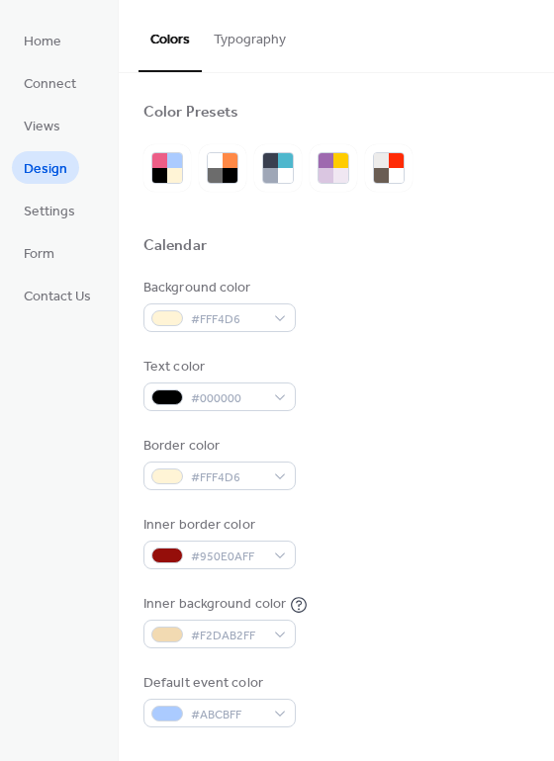
click at [266, 31] on button "Typography" at bounding box center [250, 35] width 96 height 70
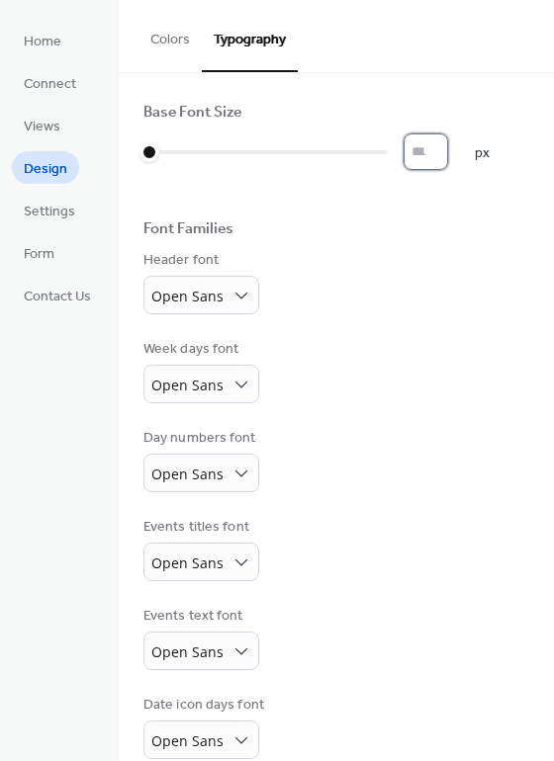
click at [448, 145] on input "*" at bounding box center [425, 151] width 44 height 37
type input "**"
click at [448, 142] on input "**" at bounding box center [425, 151] width 44 height 37
click at [177, 48] on button "Colors" at bounding box center [169, 35] width 63 height 70
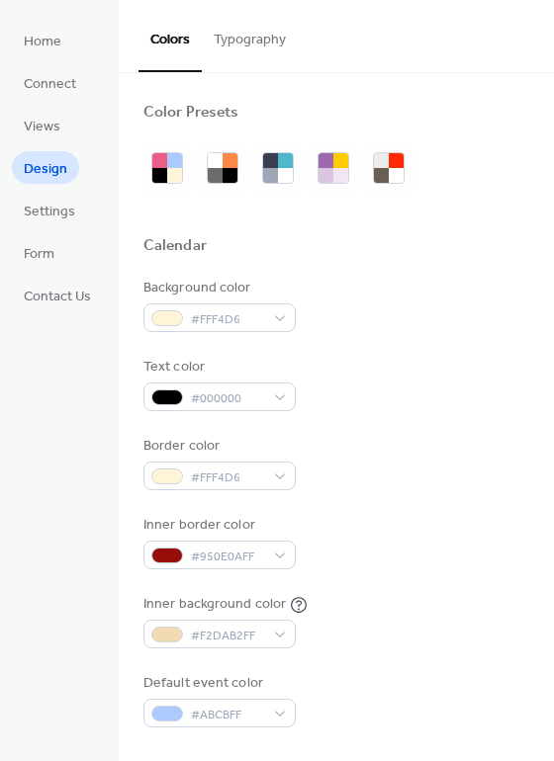
click at [238, 47] on button "Typography" at bounding box center [250, 35] width 96 height 70
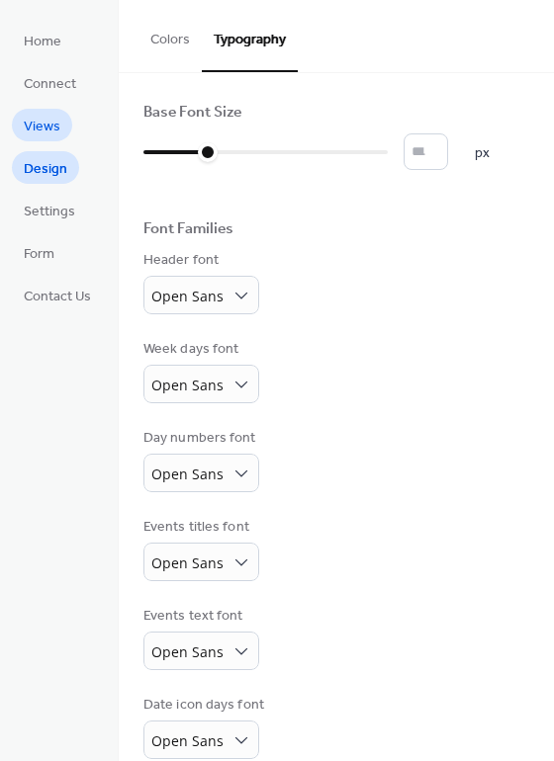
click at [44, 126] on span "Views" at bounding box center [42, 127] width 37 height 21
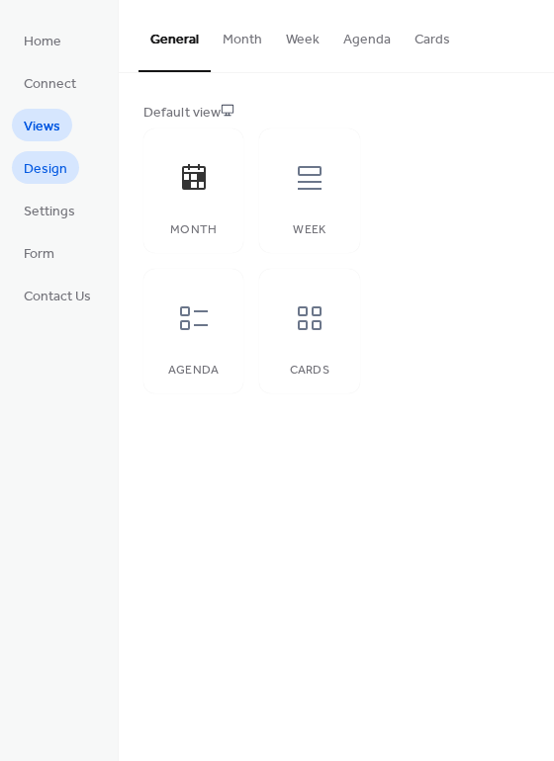
click at [42, 159] on span "Design" at bounding box center [45, 169] width 43 height 21
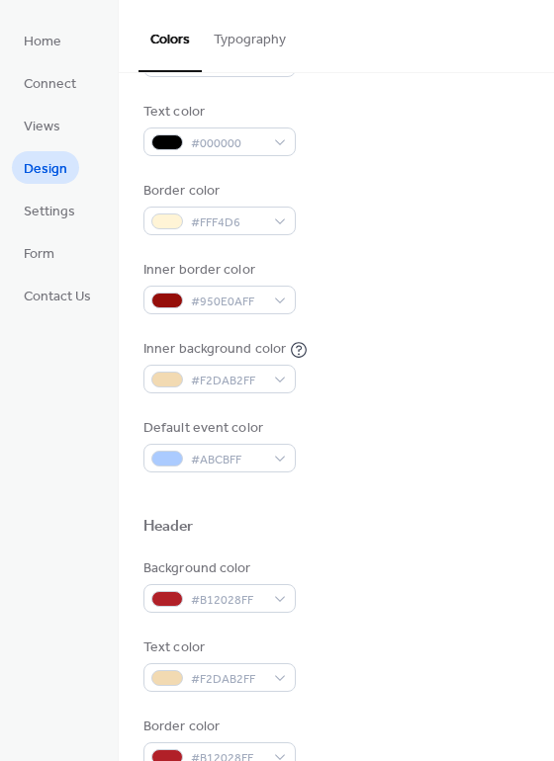
scroll to position [257, 0]
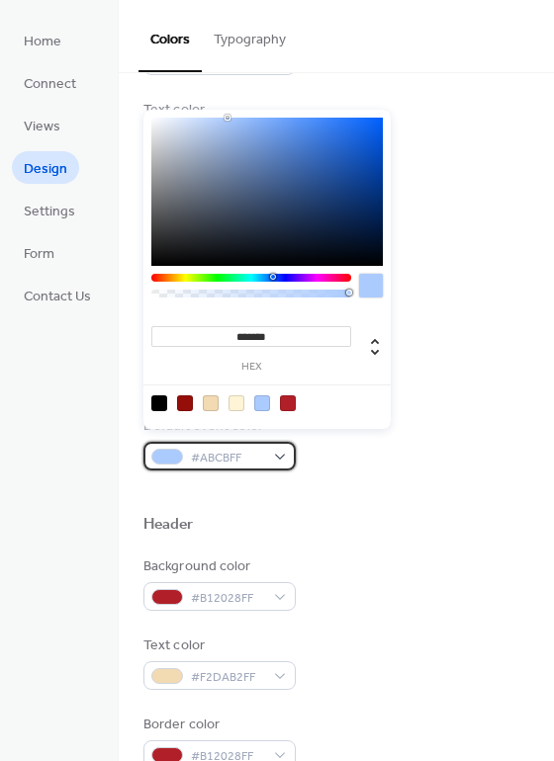
click at [279, 443] on div "#ABCBFF" at bounding box center [219, 456] width 152 height 29
click at [335, 515] on div "Header" at bounding box center [336, 528] width 386 height 26
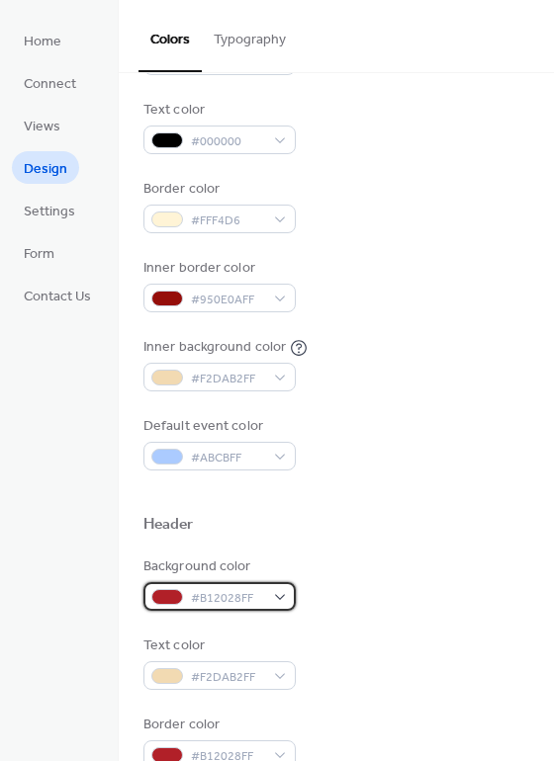
click at [172, 589] on div at bounding box center [167, 597] width 32 height 16
click at [323, 582] on div "Background color #B12028FF" at bounding box center [336, 584] width 386 height 54
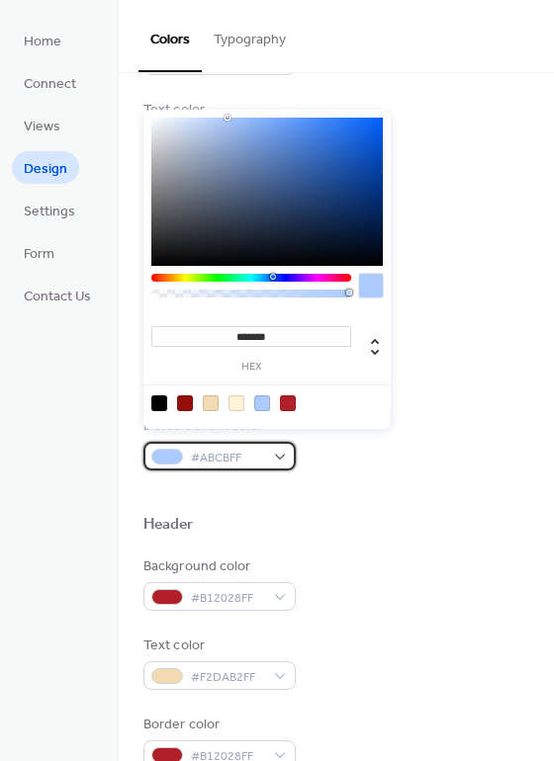
click at [261, 442] on div "#ABCBFF" at bounding box center [219, 456] width 152 height 29
click at [273, 274] on div at bounding box center [276, 277] width 6 height 6
click at [285, 398] on div at bounding box center [288, 403] width 16 height 16
type input "*******"
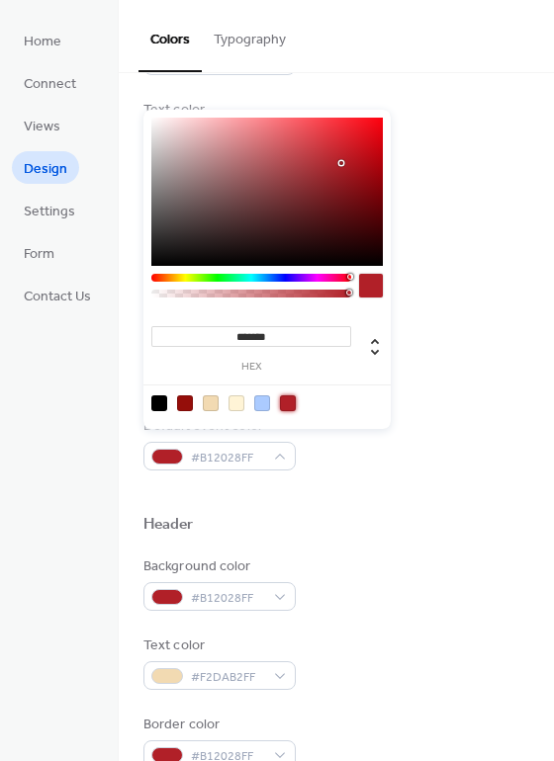
click at [430, 347] on div "Inner background color #F2DAB2FF" at bounding box center [336, 364] width 386 height 54
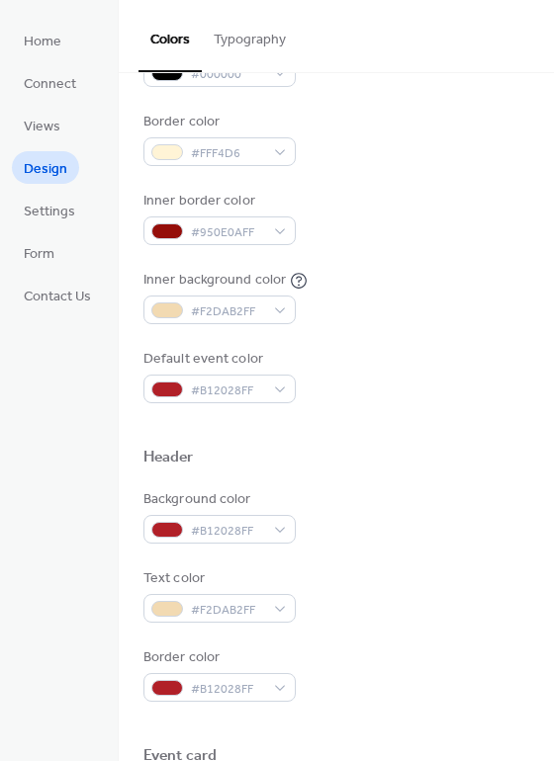
scroll to position [321, 0]
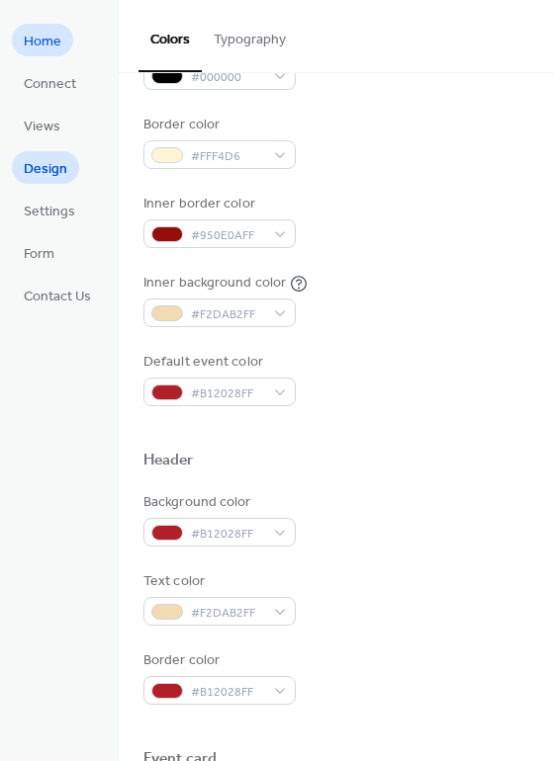
click at [58, 35] on span "Home" at bounding box center [43, 42] width 38 height 21
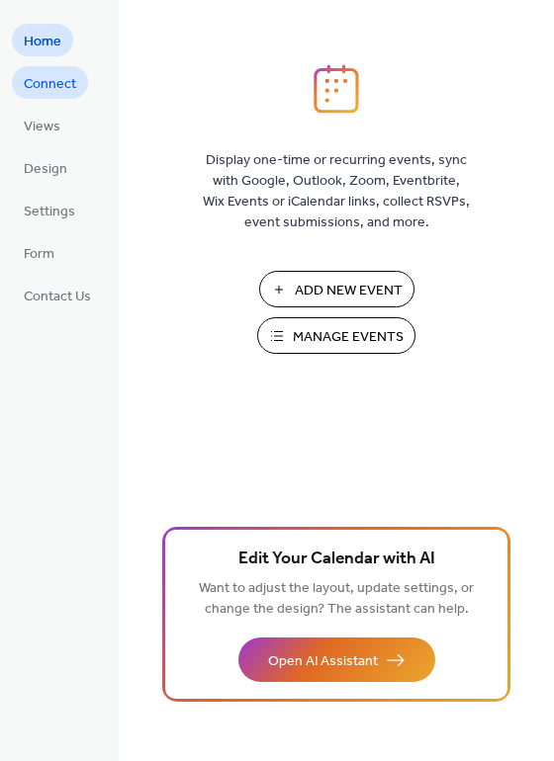
click at [48, 81] on span "Connect" at bounding box center [50, 84] width 52 height 21
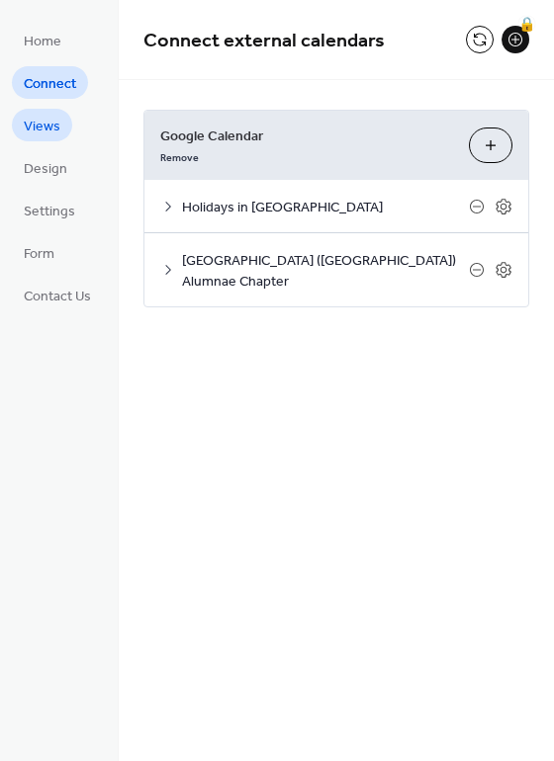
click at [43, 128] on span "Views" at bounding box center [42, 127] width 37 height 21
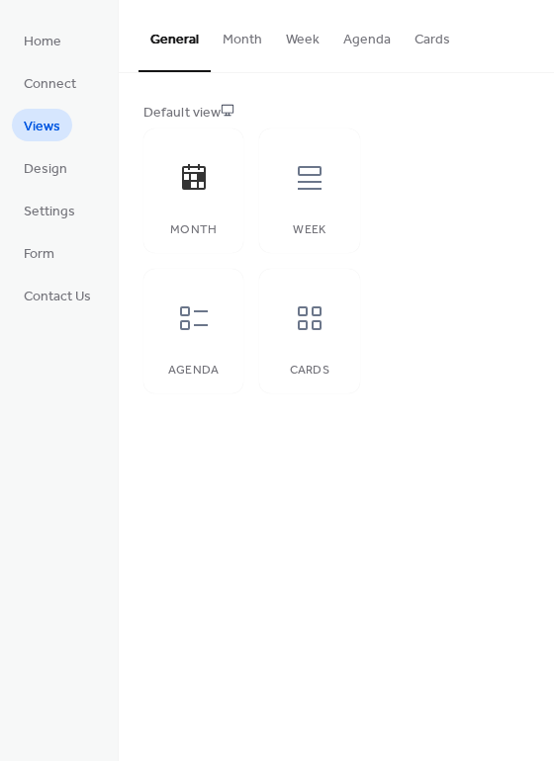
click at [443, 36] on button "Cards" at bounding box center [431, 35] width 59 height 70
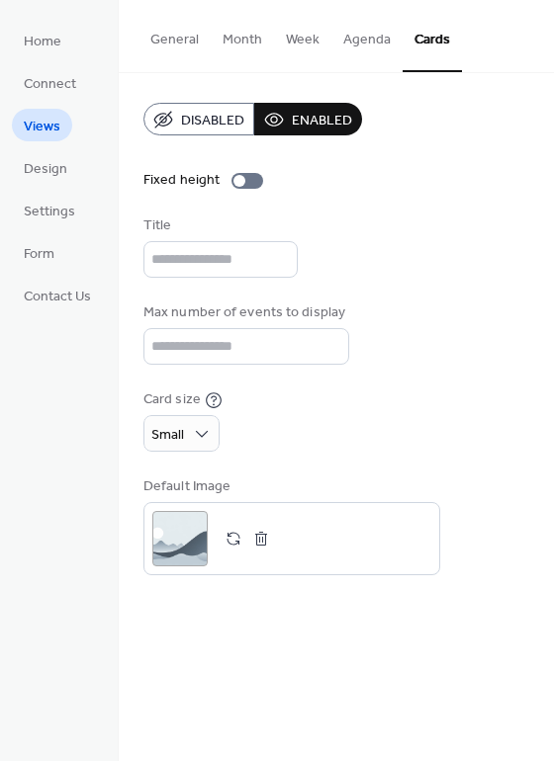
click at [175, 36] on button "General" at bounding box center [174, 35] width 72 height 70
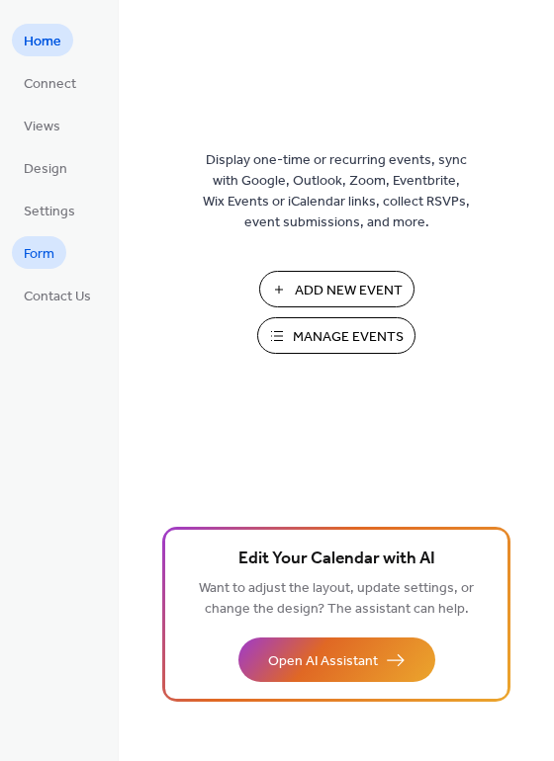
click at [36, 246] on span "Form" at bounding box center [39, 254] width 31 height 21
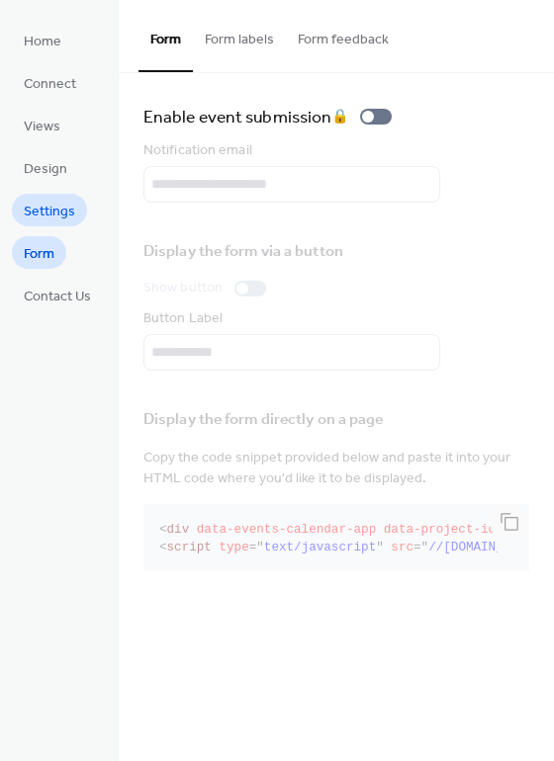
click at [39, 207] on span "Settings" at bounding box center [49, 212] width 51 height 21
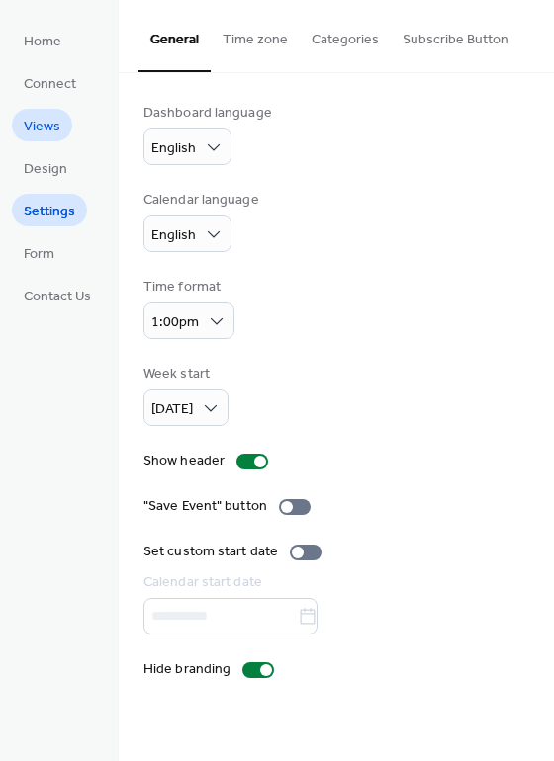
click at [34, 126] on span "Views" at bounding box center [42, 127] width 37 height 21
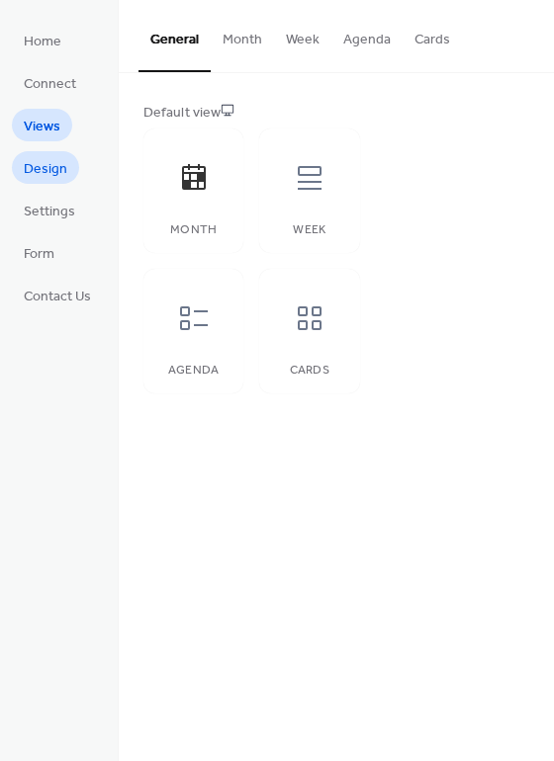
click at [38, 165] on span "Design" at bounding box center [45, 169] width 43 height 21
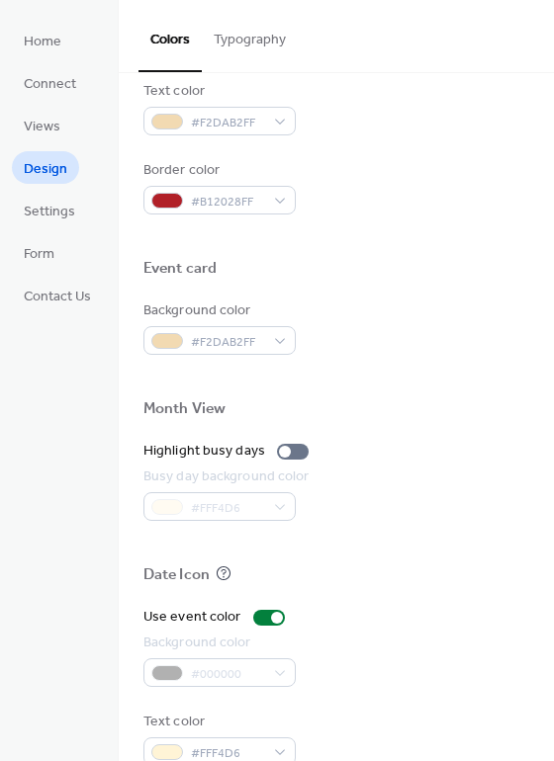
scroll to position [811, 0]
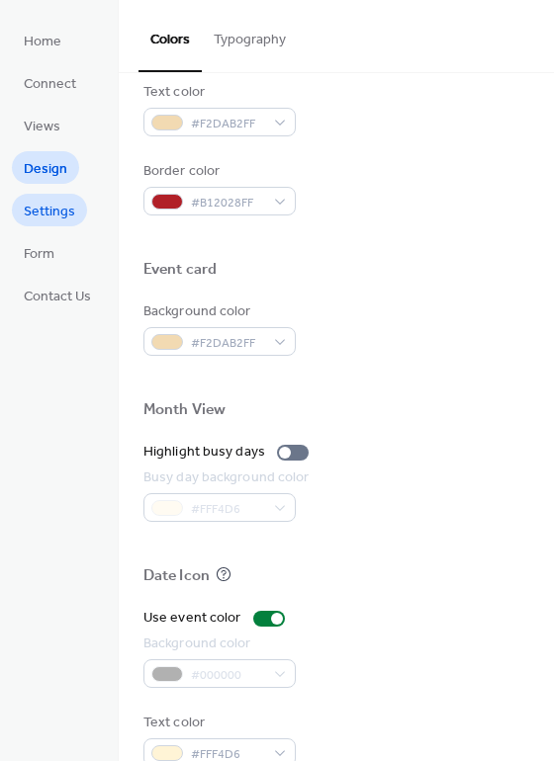
click at [43, 202] on span "Settings" at bounding box center [49, 212] width 51 height 21
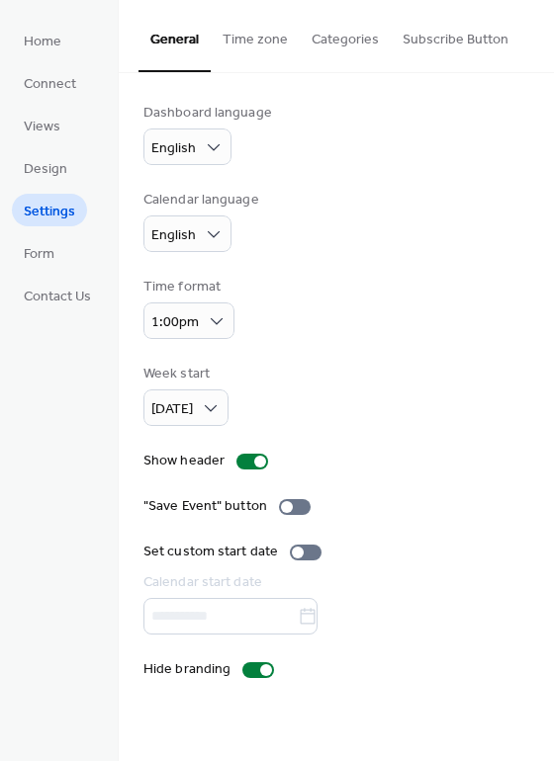
click at [246, 36] on button "Time zone" at bounding box center [255, 35] width 89 height 70
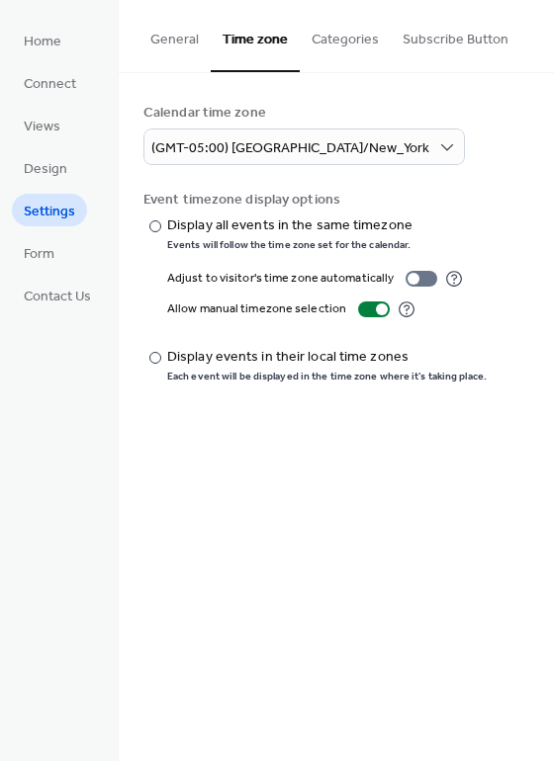
click at [446, 37] on button "Subscribe Button" at bounding box center [455, 35] width 130 height 70
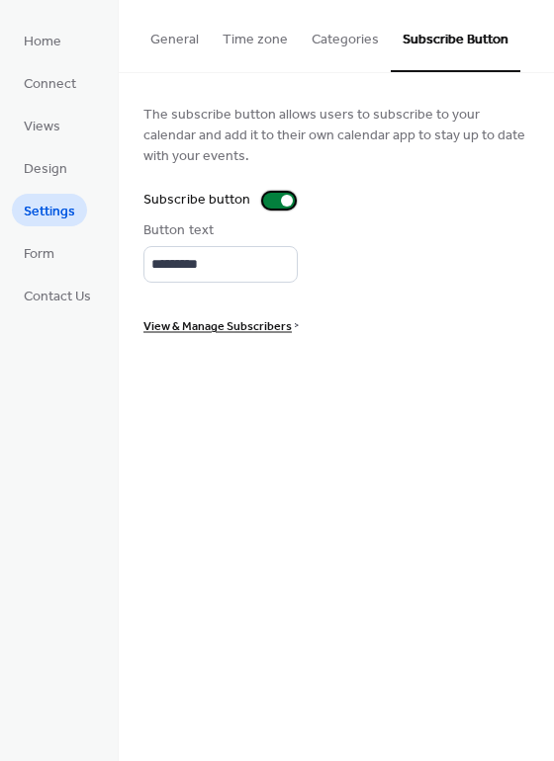
click at [278, 193] on div at bounding box center [279, 201] width 32 height 16
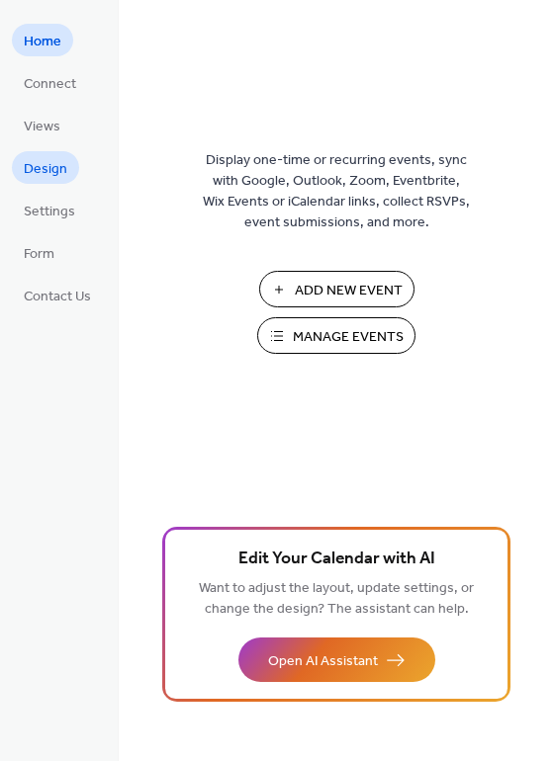
click at [32, 151] on link "Design" at bounding box center [45, 167] width 67 height 33
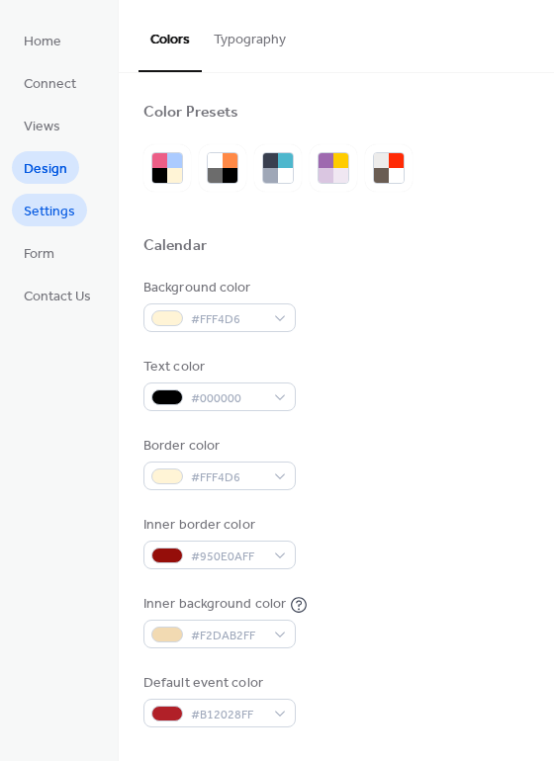
click at [42, 202] on span "Settings" at bounding box center [49, 212] width 51 height 21
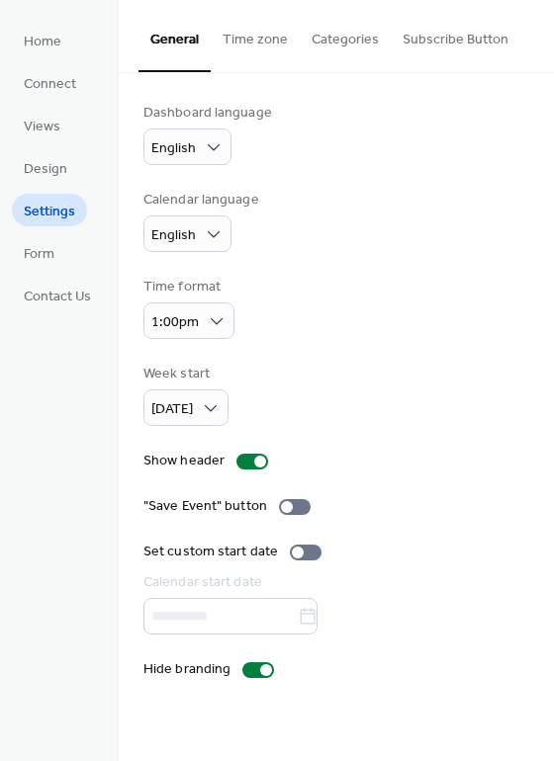
click at [245, 32] on button "Time zone" at bounding box center [255, 35] width 89 height 70
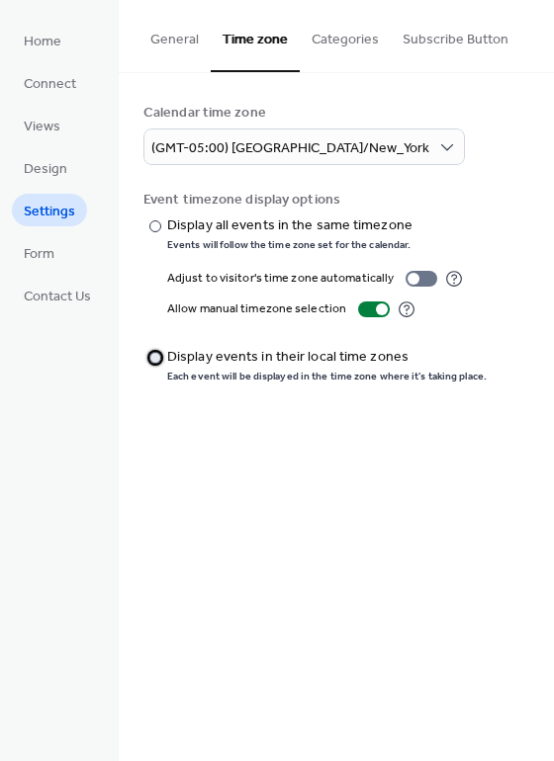
click at [157, 352] on div at bounding box center [155, 358] width 12 height 12
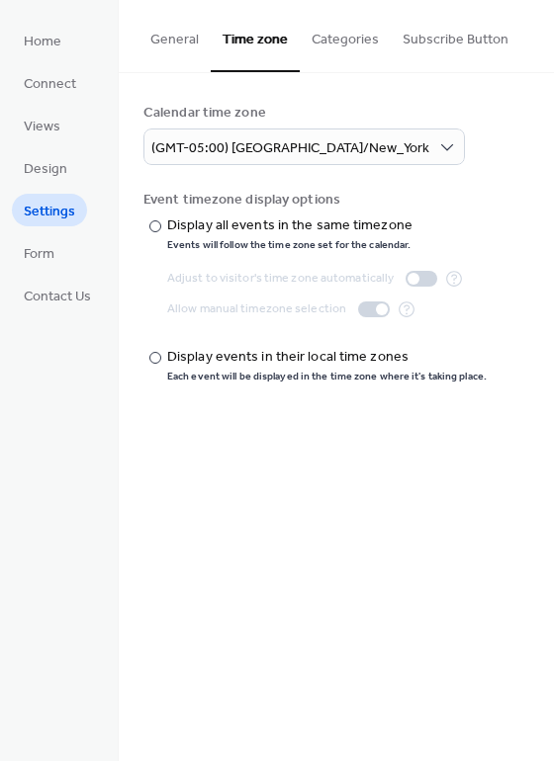
click at [333, 39] on button "Categories" at bounding box center [345, 35] width 91 height 70
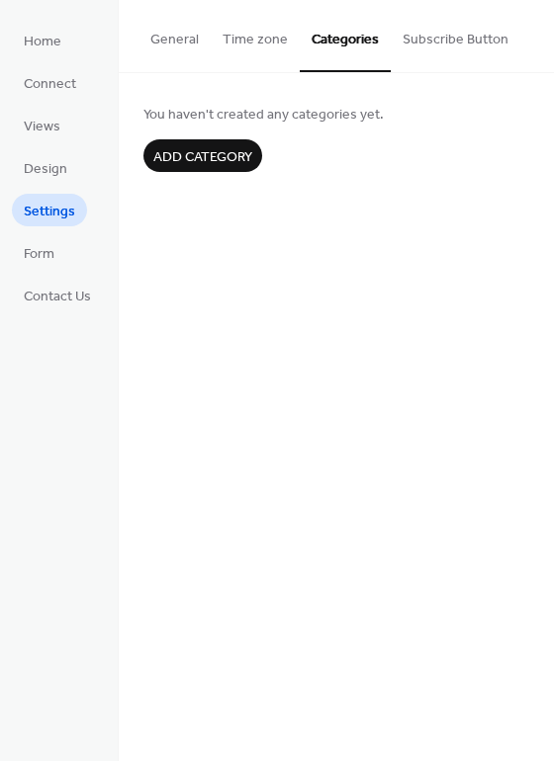
click at [459, 37] on button "Subscribe Button" at bounding box center [455, 35] width 130 height 70
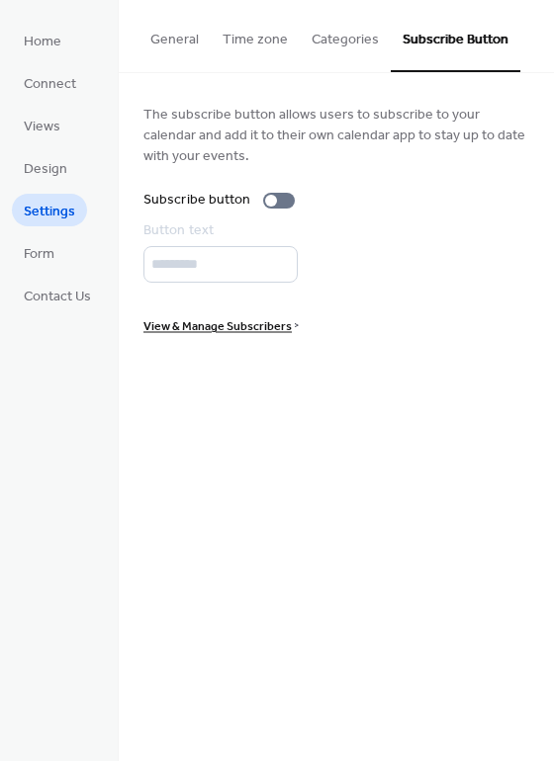
click at [231, 37] on button "Time zone" at bounding box center [255, 35] width 89 height 70
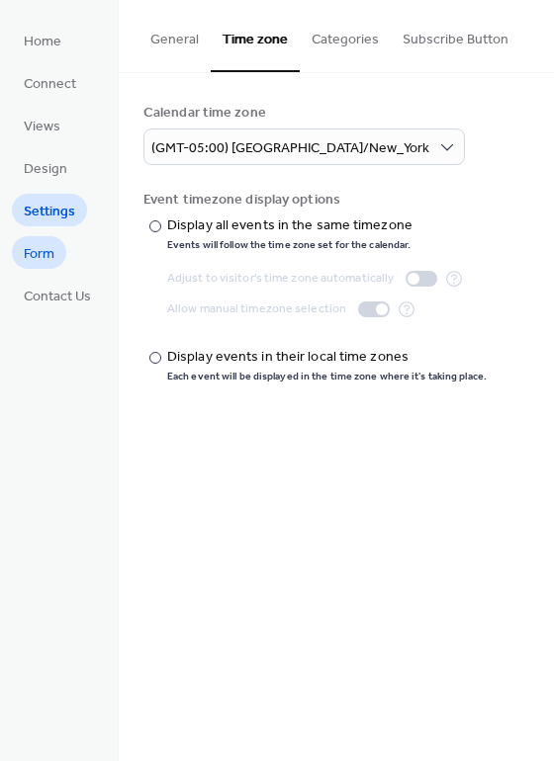
click at [46, 248] on span "Form" at bounding box center [39, 254] width 31 height 21
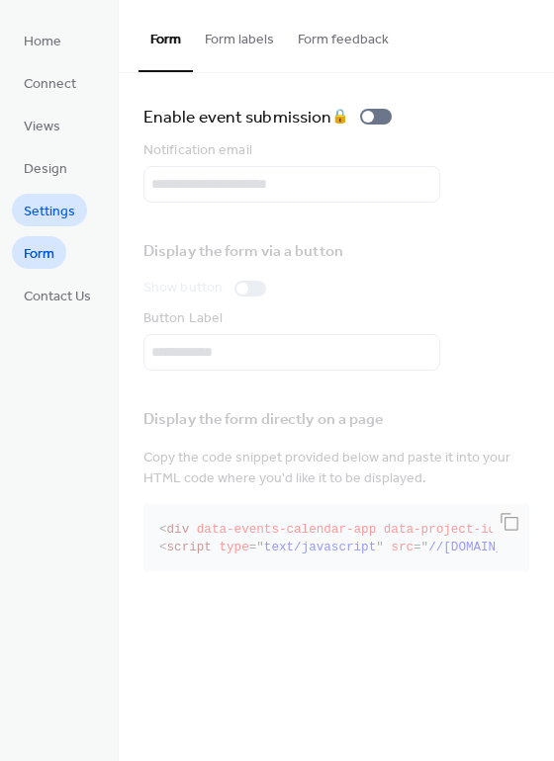
click at [43, 202] on span "Settings" at bounding box center [49, 212] width 51 height 21
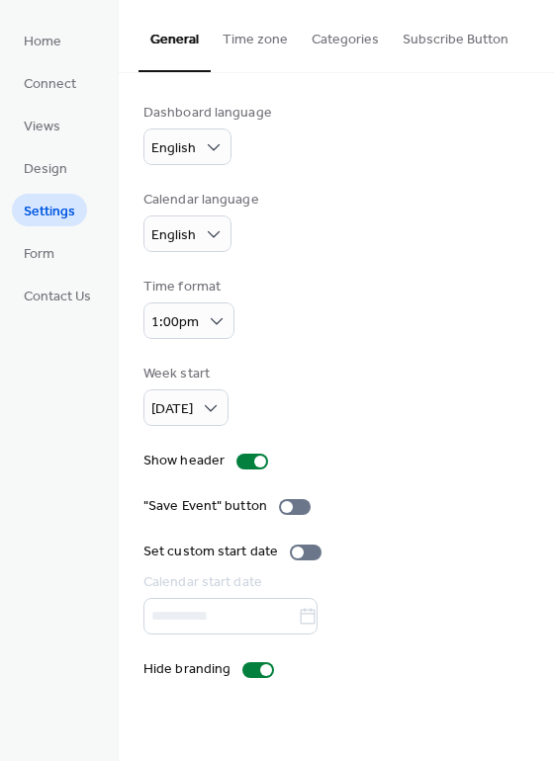
click at [245, 41] on button "Time zone" at bounding box center [255, 35] width 89 height 70
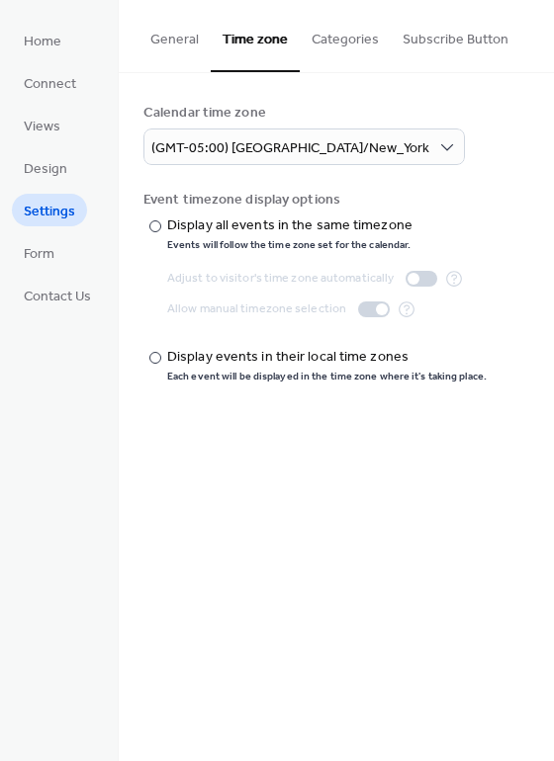
click at [350, 31] on button "Categories" at bounding box center [345, 35] width 91 height 70
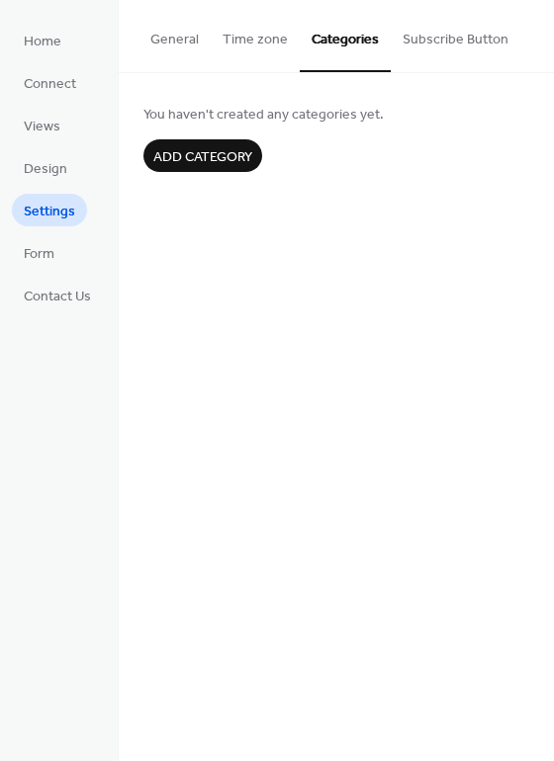
click at [160, 43] on button "General" at bounding box center [174, 35] width 72 height 70
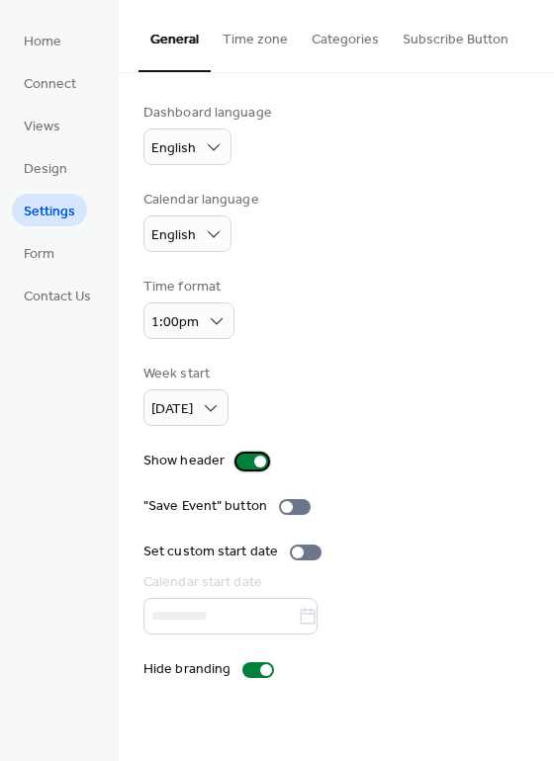
click at [256, 456] on div at bounding box center [260, 462] width 12 height 12
click at [246, 456] on div at bounding box center [244, 462] width 12 height 12
click at [39, 251] on span "Form" at bounding box center [39, 254] width 31 height 21
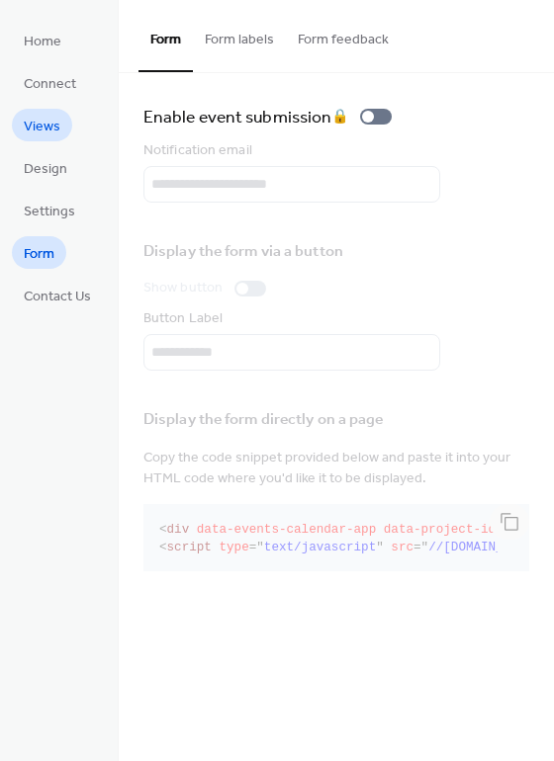
click at [41, 122] on span "Views" at bounding box center [42, 127] width 37 height 21
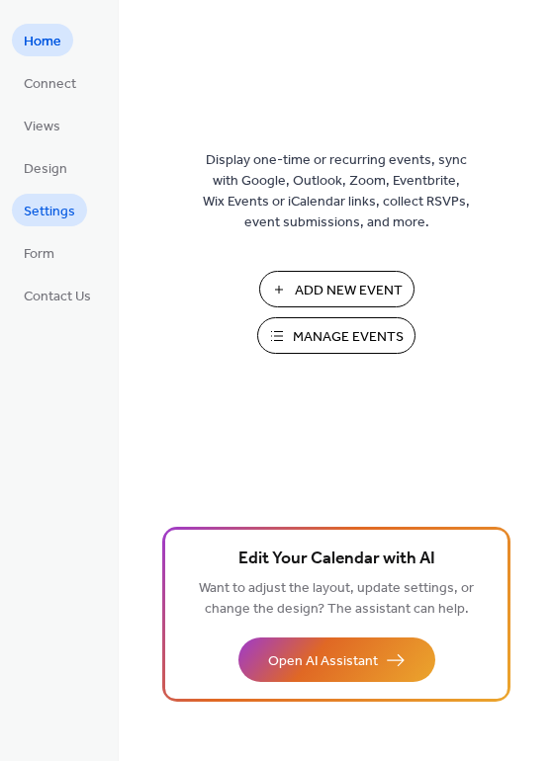
click at [50, 210] on span "Settings" at bounding box center [49, 212] width 51 height 21
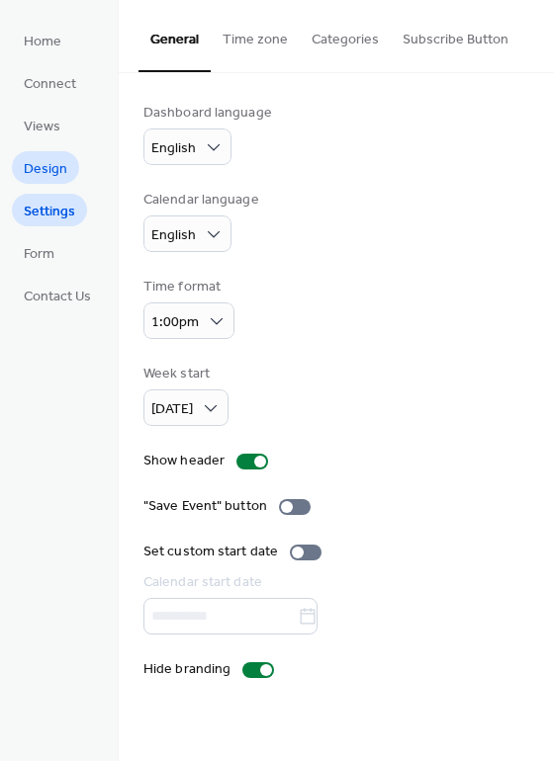
click at [38, 159] on span "Design" at bounding box center [45, 169] width 43 height 21
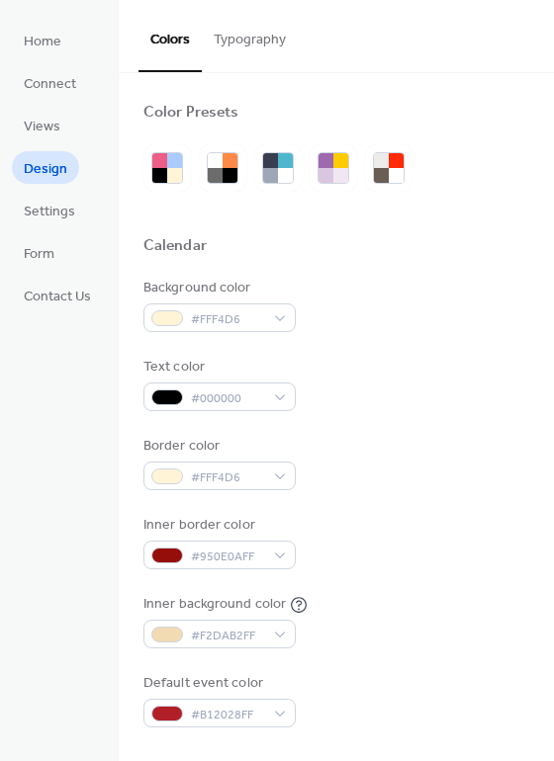
click at [272, 43] on button "Typography" at bounding box center [250, 35] width 96 height 70
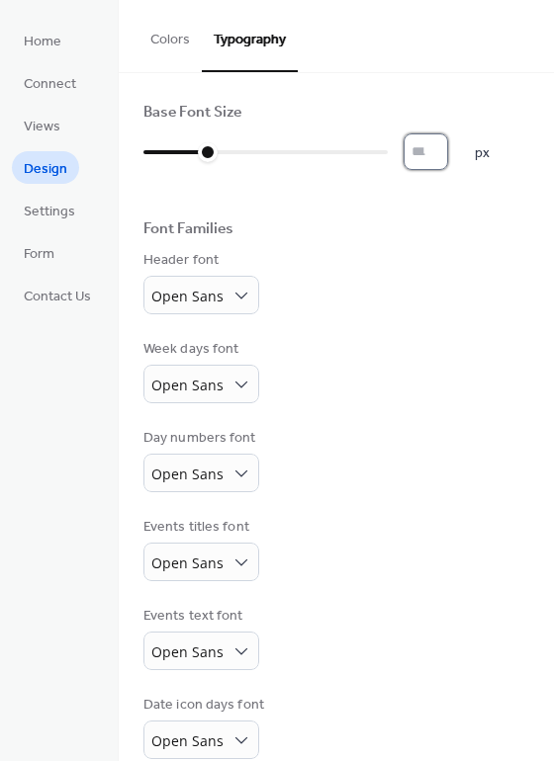
click at [447, 152] on input "*" at bounding box center [425, 151] width 44 height 37
type input "*"
click at [447, 152] on input "*" at bounding box center [425, 151] width 44 height 37
